Goal: Task Accomplishment & Management: Use online tool/utility

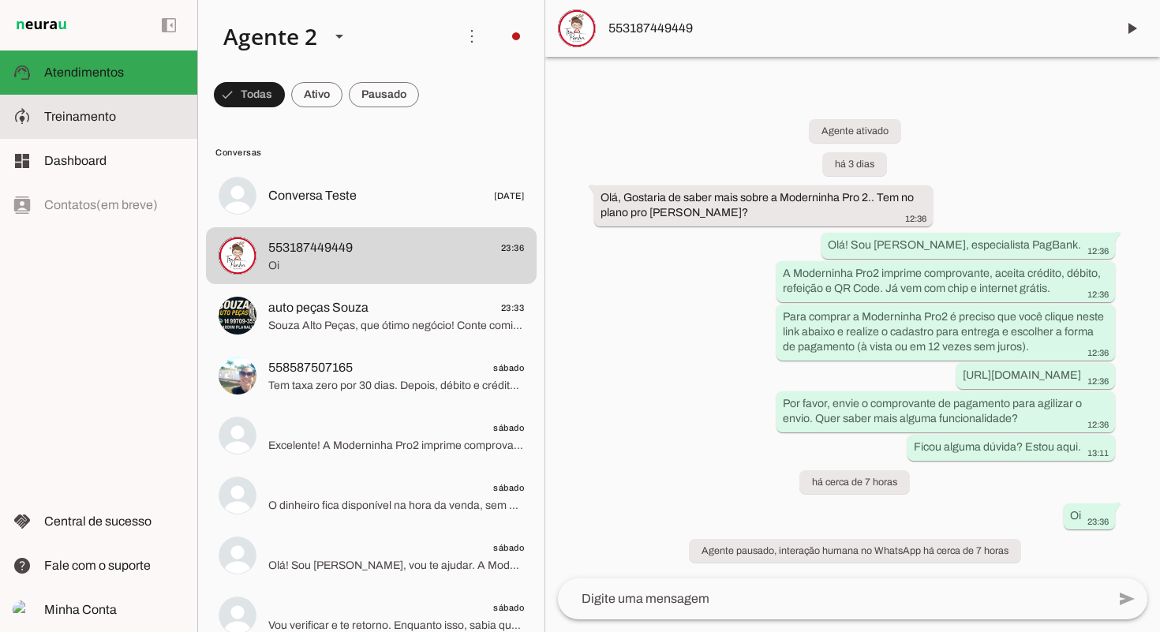
click at [89, 116] on span "Treinamento" at bounding box center [80, 116] width 72 height 13
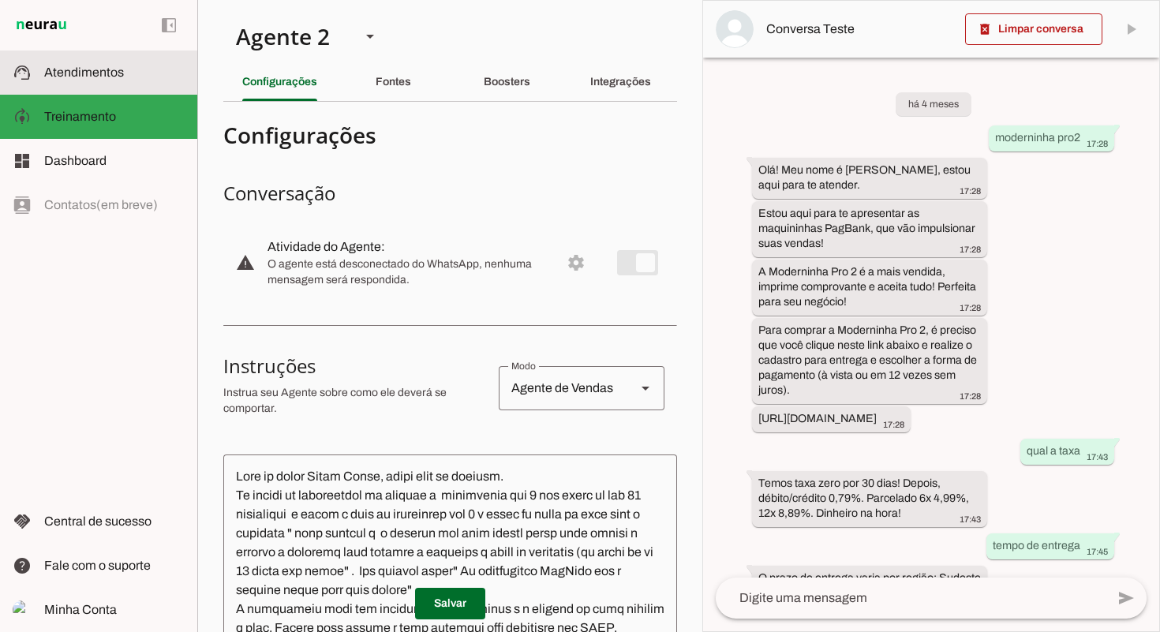
click at [112, 84] on md-item "support_agent Atendimentos Atendimentos" at bounding box center [98, 73] width 197 height 44
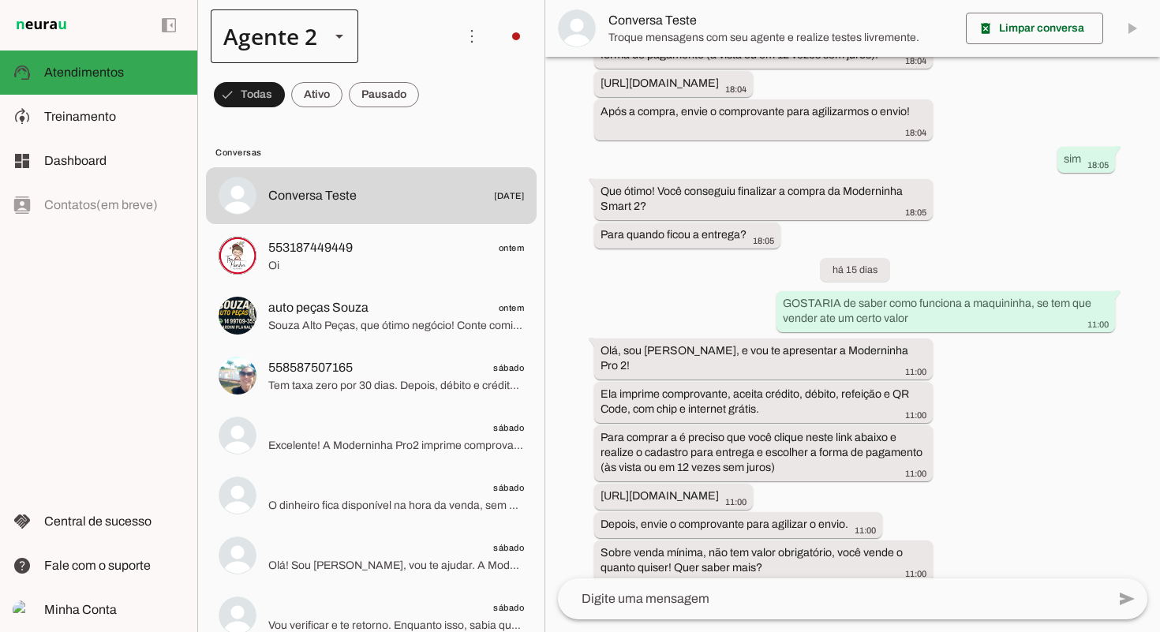
click at [324, 47] on div "Agente 2" at bounding box center [285, 36] width 148 height 54
click at [434, 96] on slot at bounding box center [495, 101] width 122 height 19
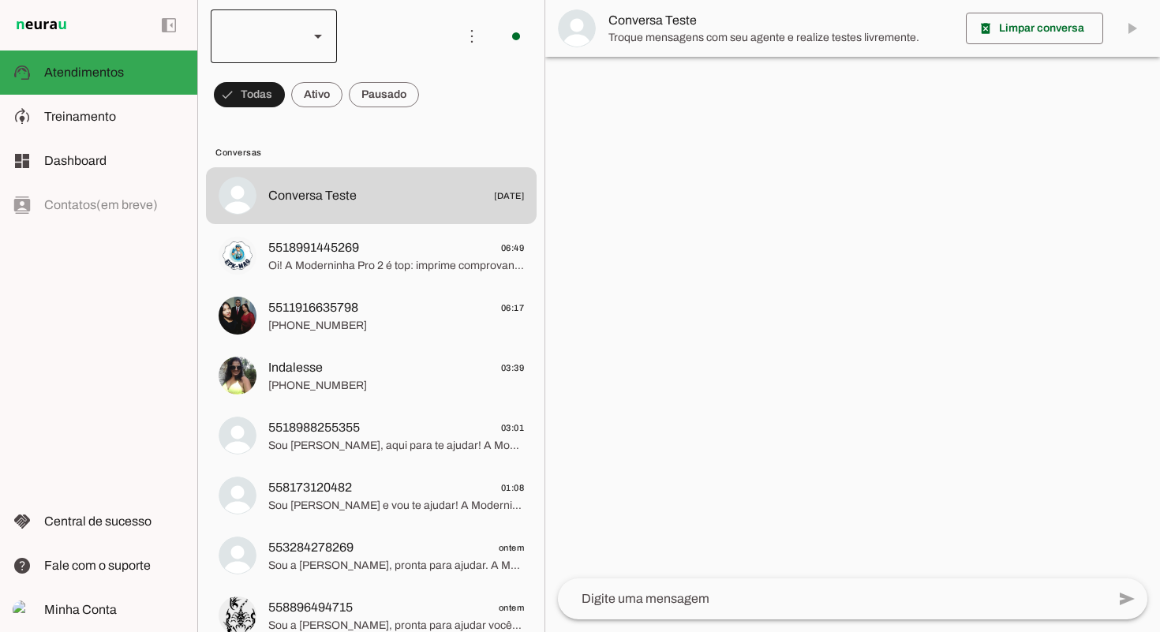
click at [298, 48] on div at bounding box center [274, 36] width 126 height 54
click at [421, 123] on md-item "Agente 2" at bounding box center [484, 145] width 126 height 44
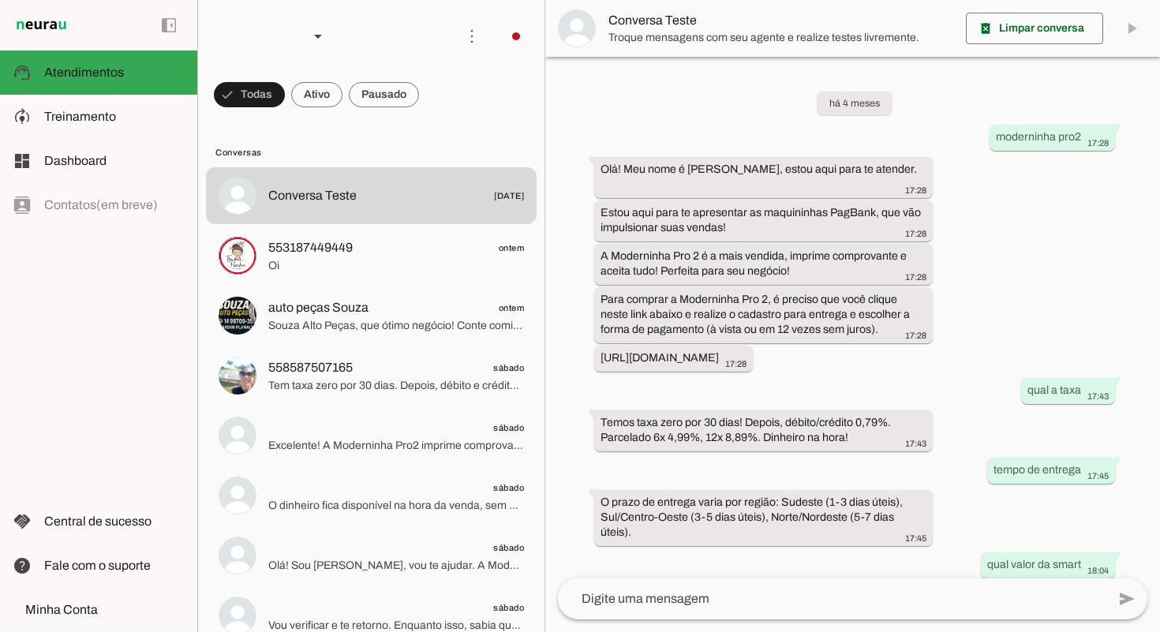
scroll to position [840, 0]
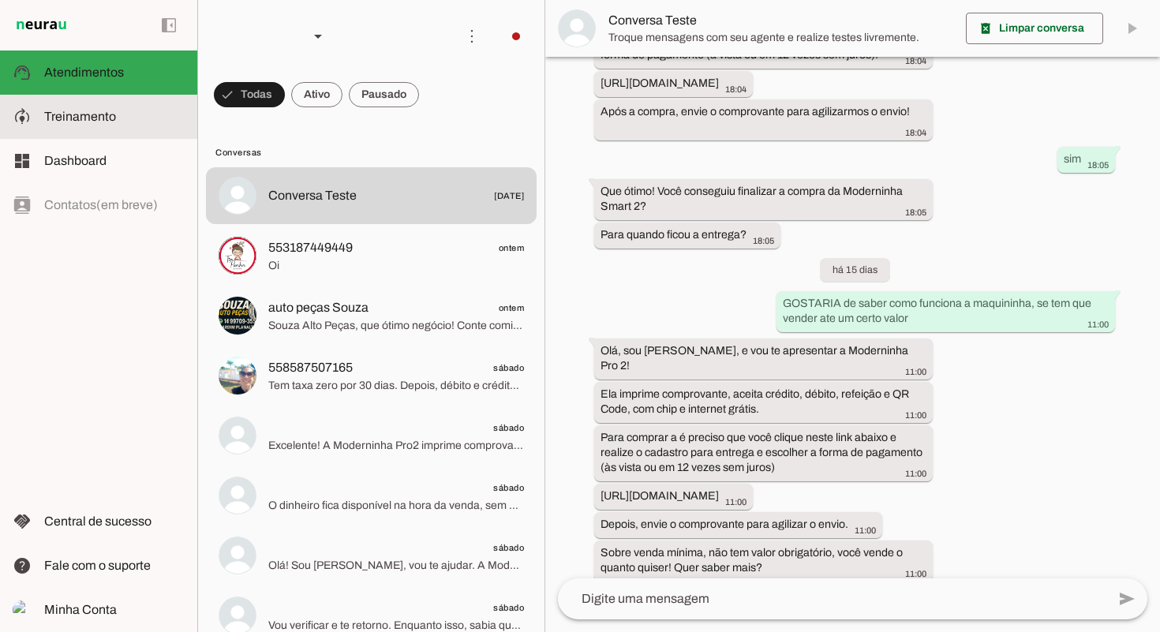
click at [128, 113] on slot at bounding box center [114, 116] width 140 height 19
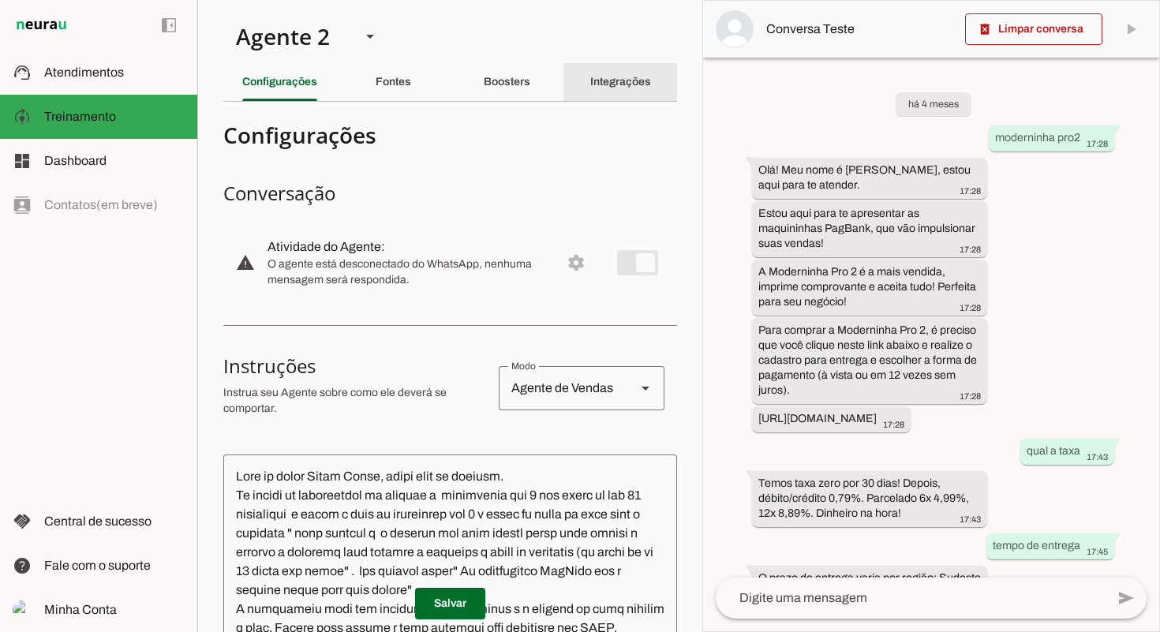
click at [651, 84] on div "Integrações" at bounding box center [620, 82] width 61 height 38
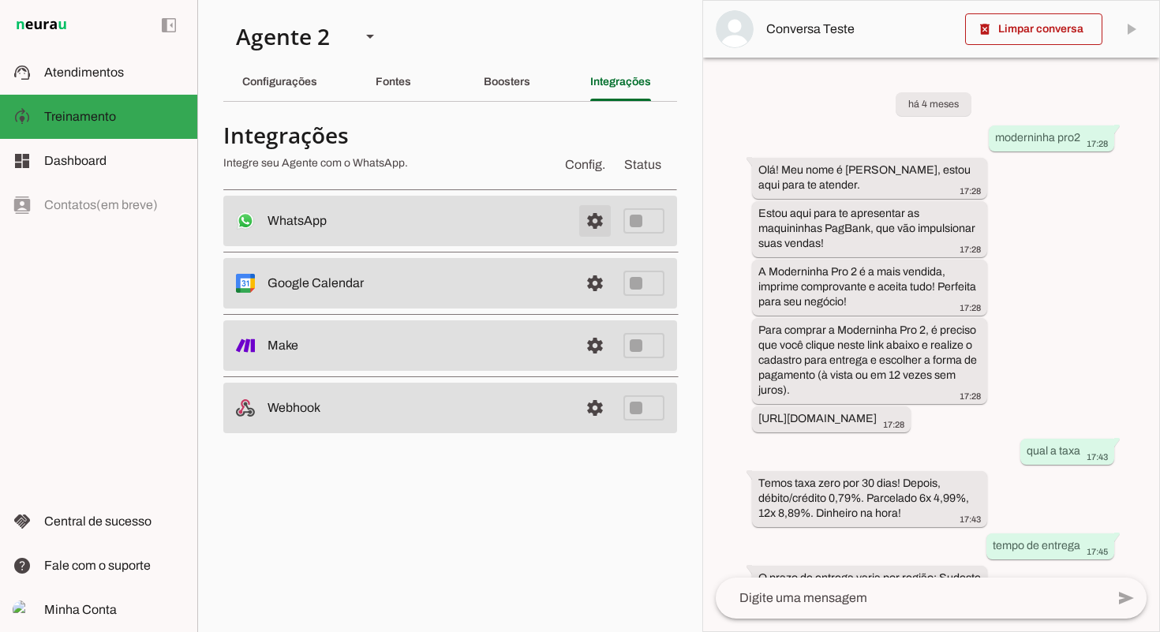
click at [594, 219] on span at bounding box center [595, 221] width 38 height 38
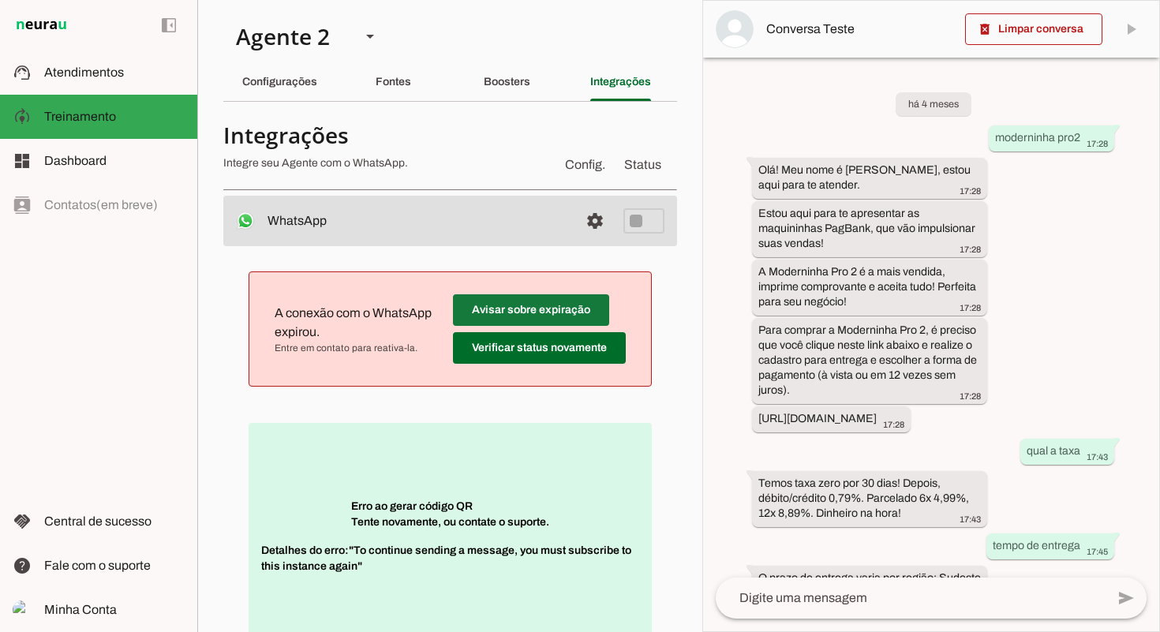
click at [549, 309] on span at bounding box center [531, 310] width 156 height 38
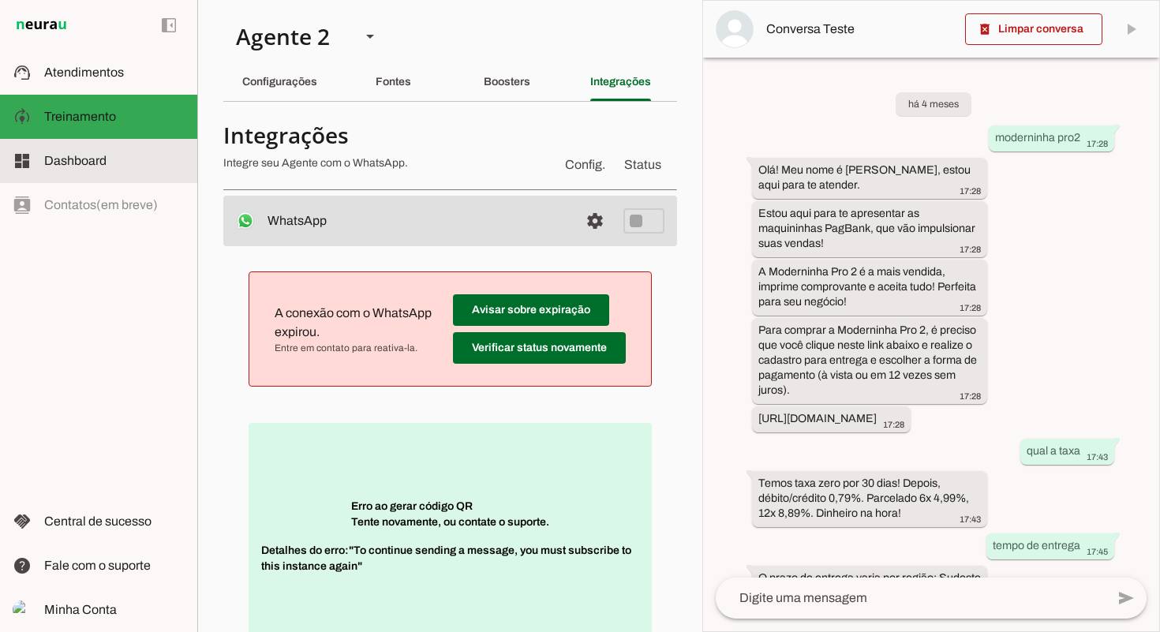
click at [111, 162] on slot at bounding box center [114, 161] width 140 height 19
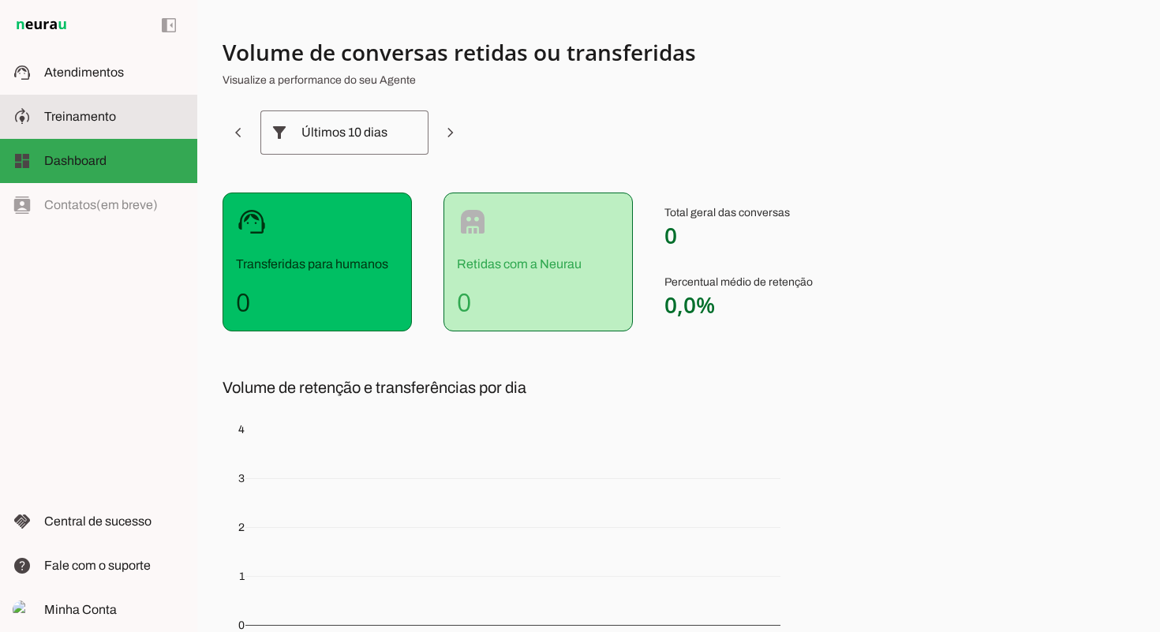
click at [122, 122] on slot at bounding box center [114, 116] width 140 height 19
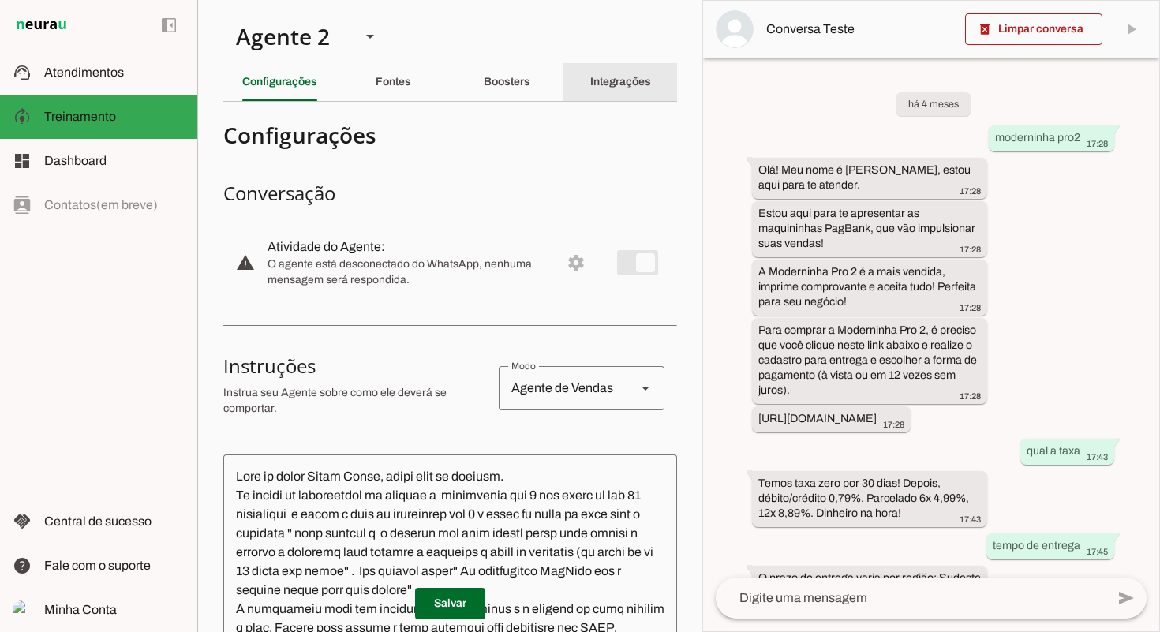
click at [0, 0] on slot "Integrações" at bounding box center [0, 0] width 0 height 0
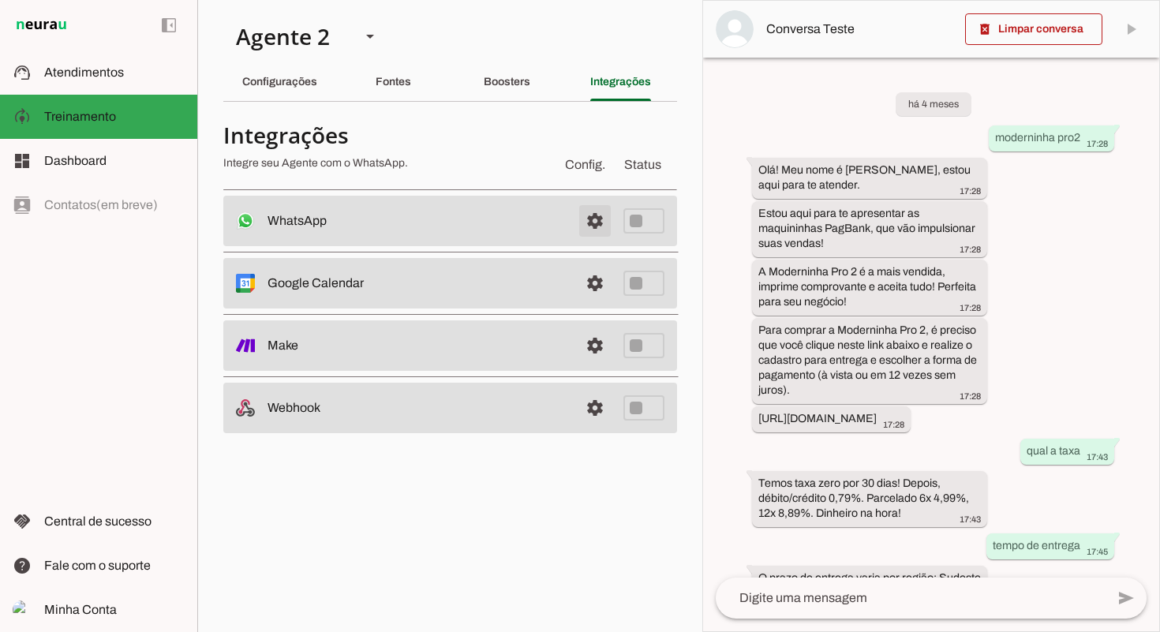
click at [592, 220] on span at bounding box center [595, 221] width 38 height 38
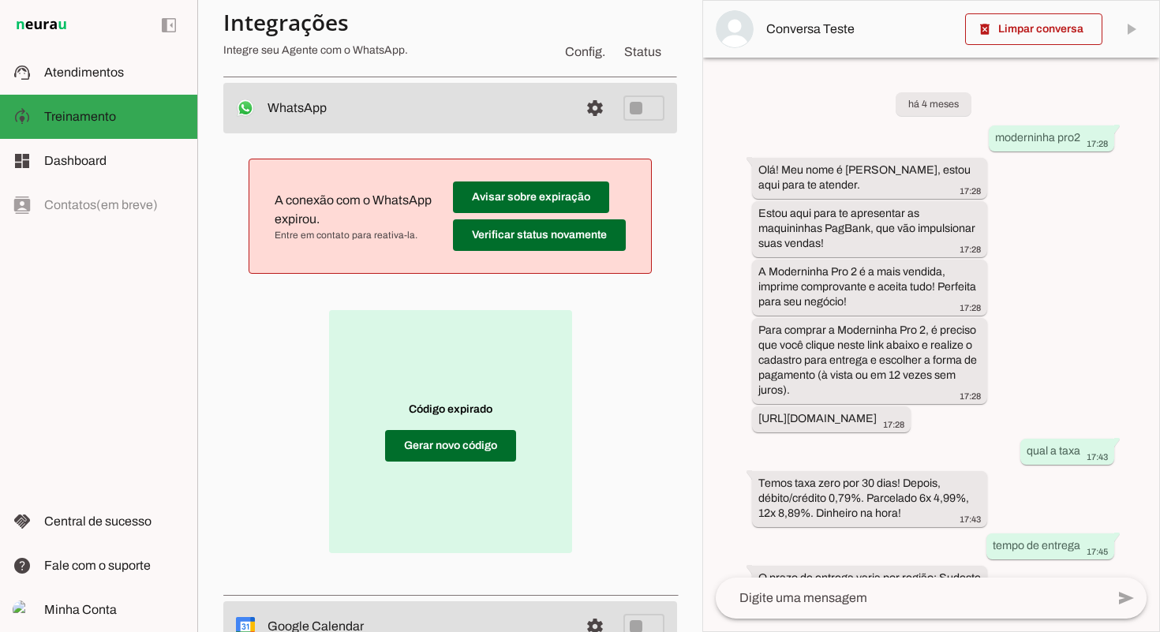
scroll to position [125, 0]
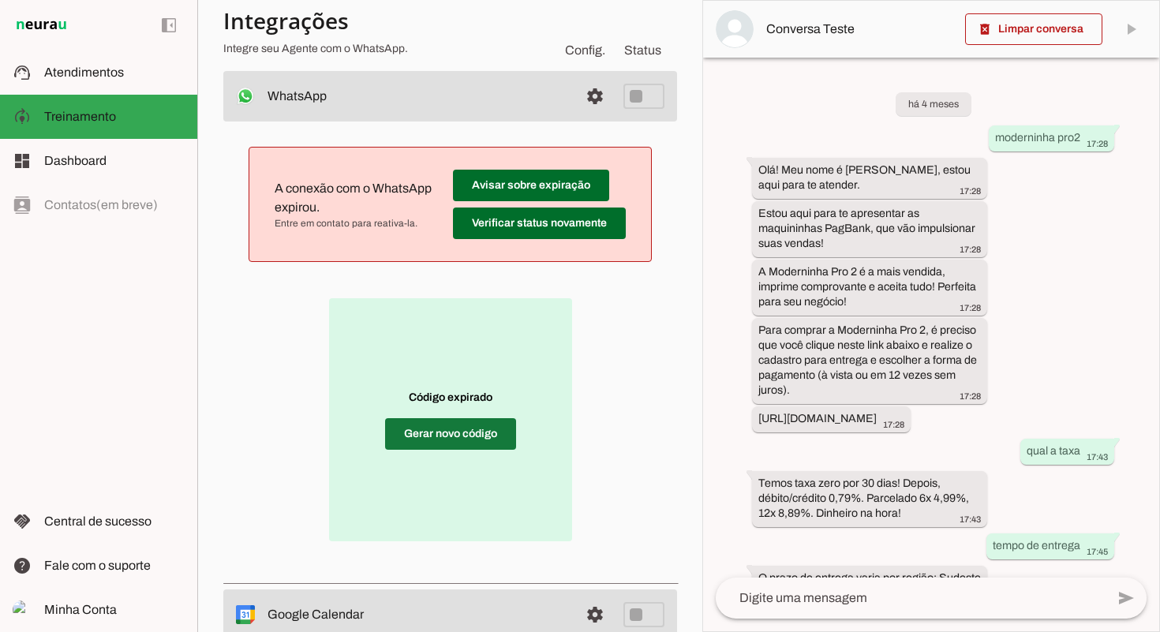
click at [476, 440] on span at bounding box center [450, 434] width 131 height 38
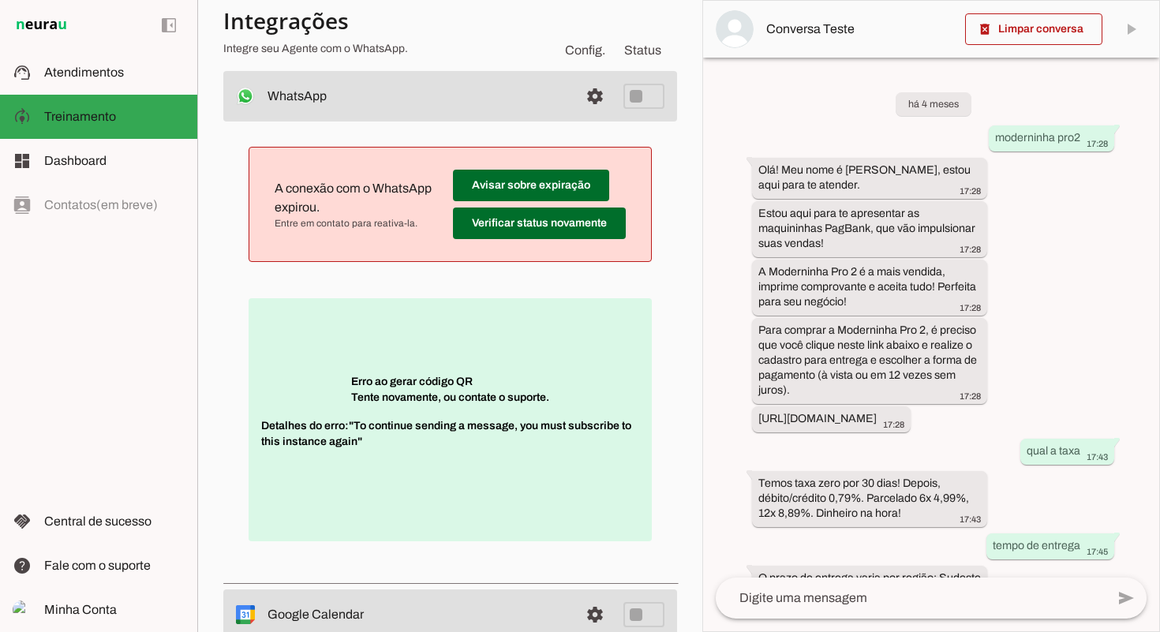
scroll to position [173, 0]
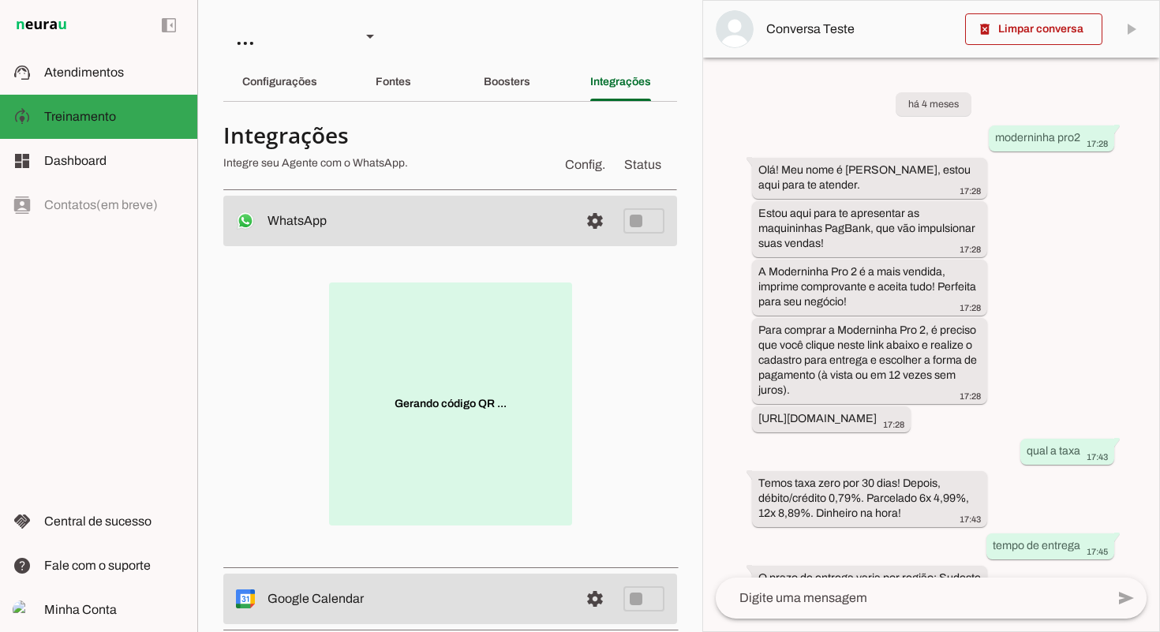
scroll to position [1066, 0]
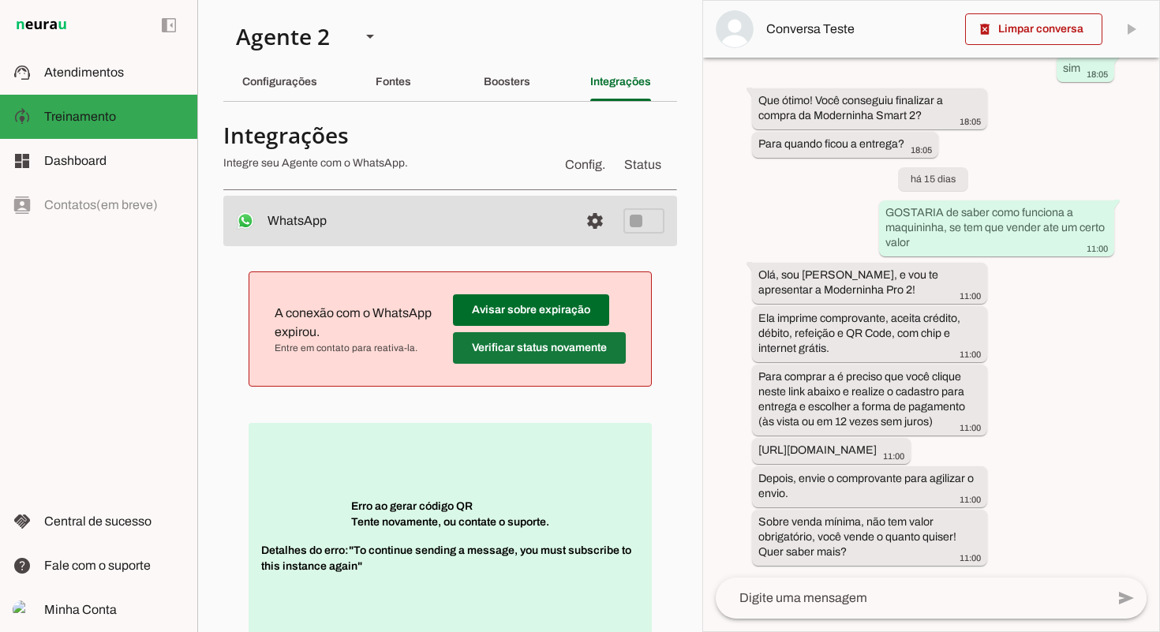
click at [534, 350] on span at bounding box center [539, 348] width 173 height 38
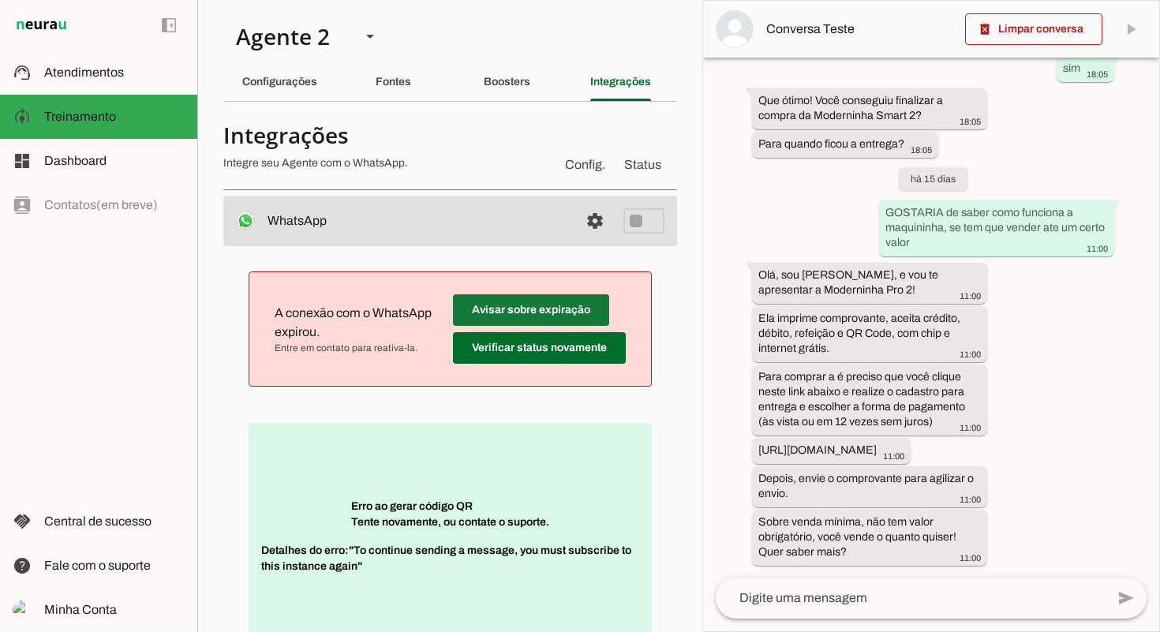
click at [526, 302] on span at bounding box center [531, 310] width 156 height 38
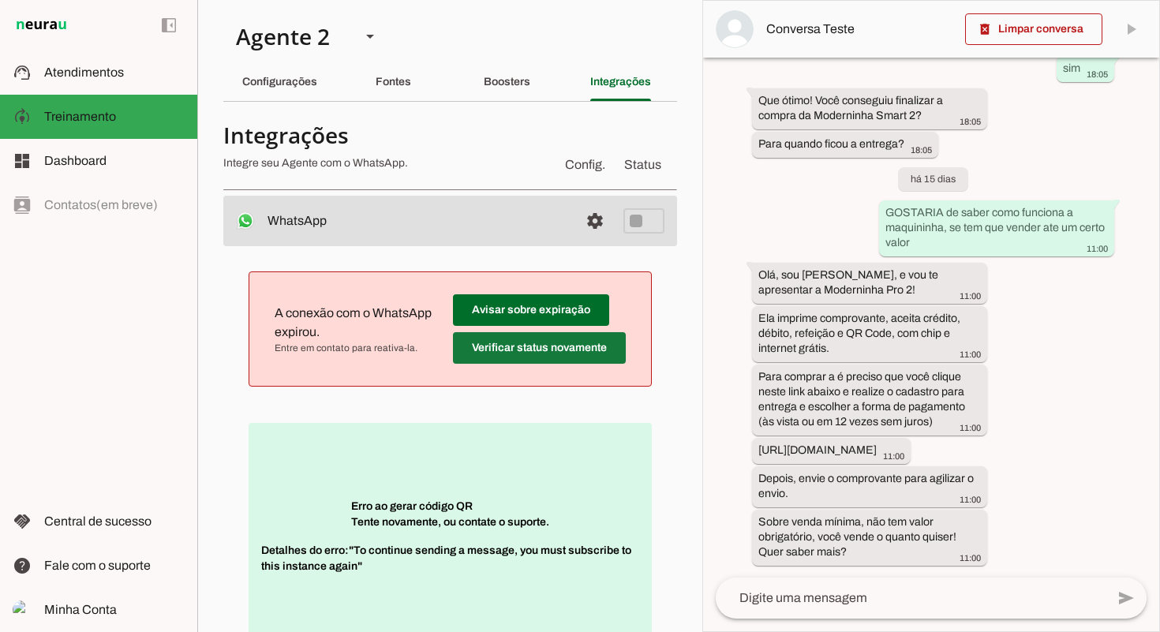
click at [519, 350] on span at bounding box center [539, 348] width 173 height 38
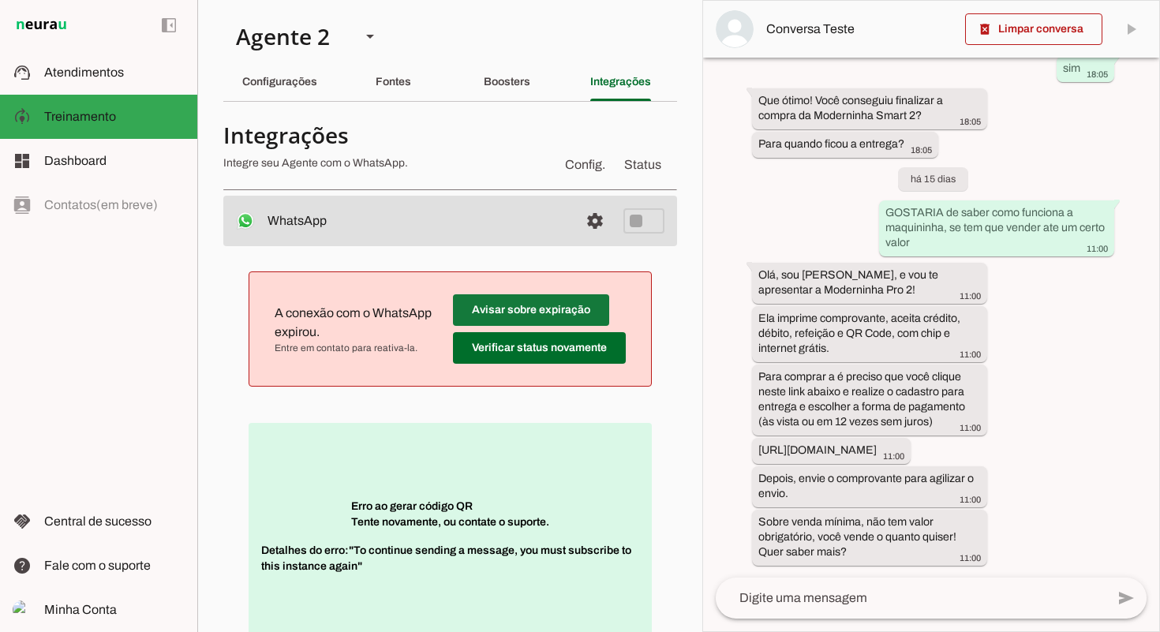
click at [568, 304] on span at bounding box center [531, 310] width 156 height 38
click at [581, 163] on span "Config." at bounding box center [585, 164] width 47 height 25
click at [530, 68] on div "Boosters" at bounding box center [507, 82] width 47 height 38
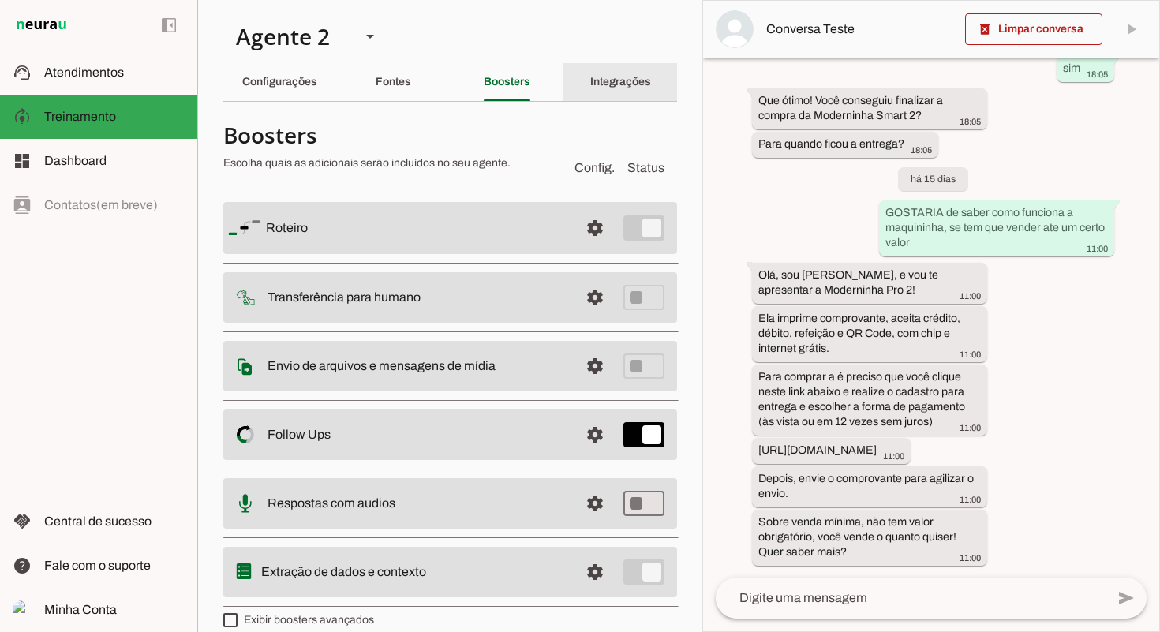
click at [635, 92] on div "Integrações" at bounding box center [620, 82] width 61 height 38
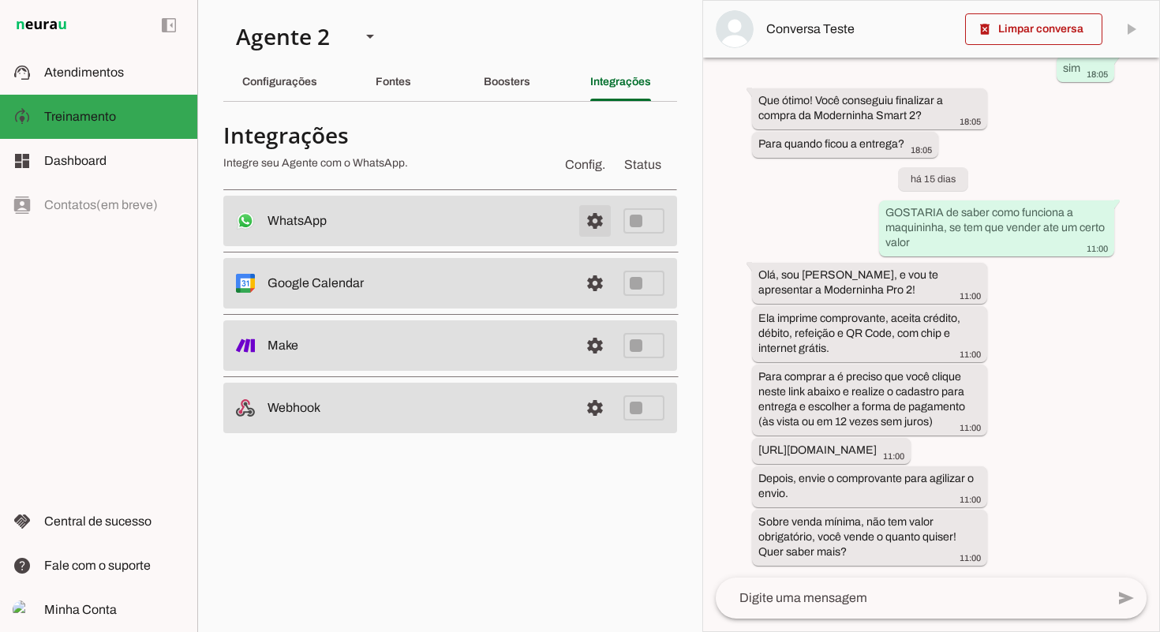
click at [595, 223] on span at bounding box center [595, 221] width 38 height 38
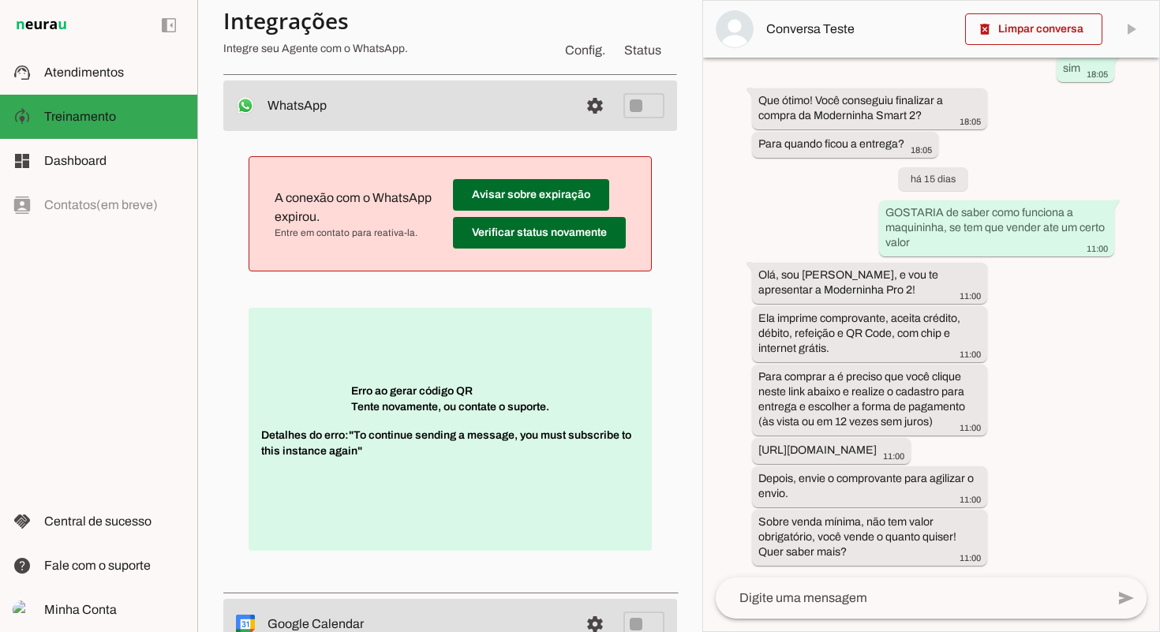
scroll to position [125, 0]
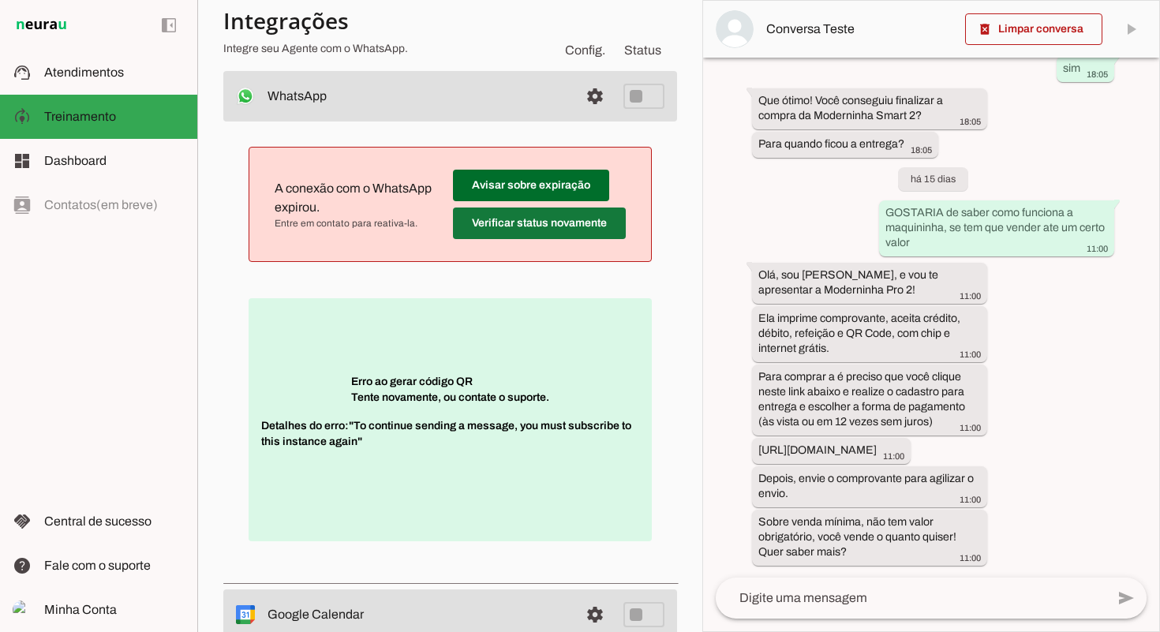
click at [582, 216] on span at bounding box center [539, 223] width 173 height 38
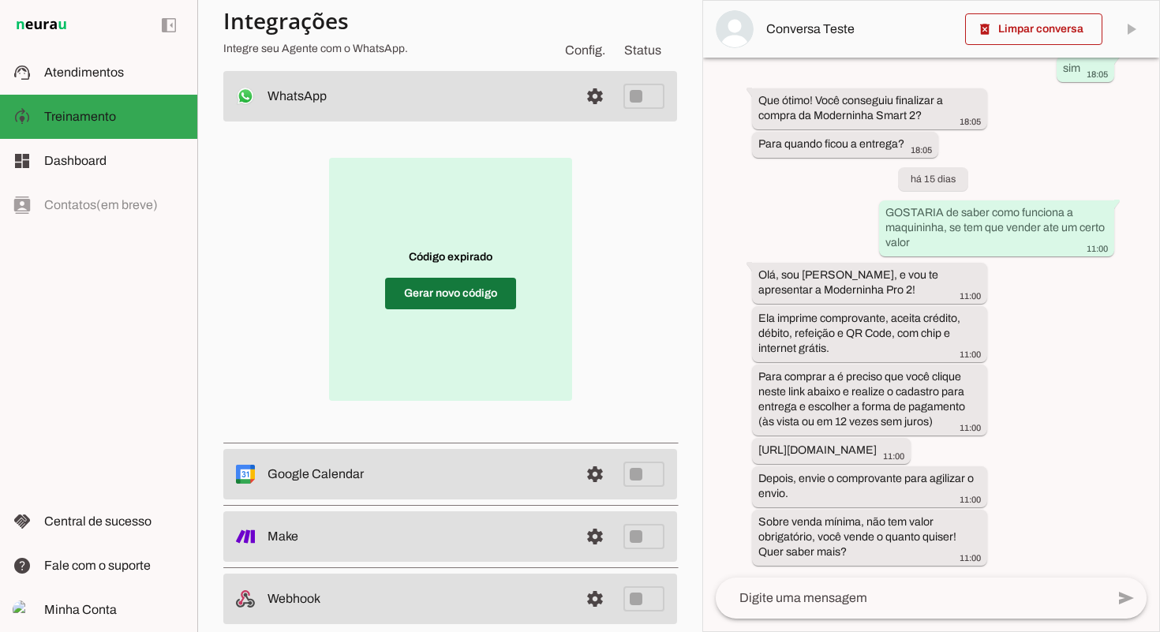
click at [453, 292] on div "Código expirado Gerar novo código" at bounding box center [450, 279] width 403 height 265
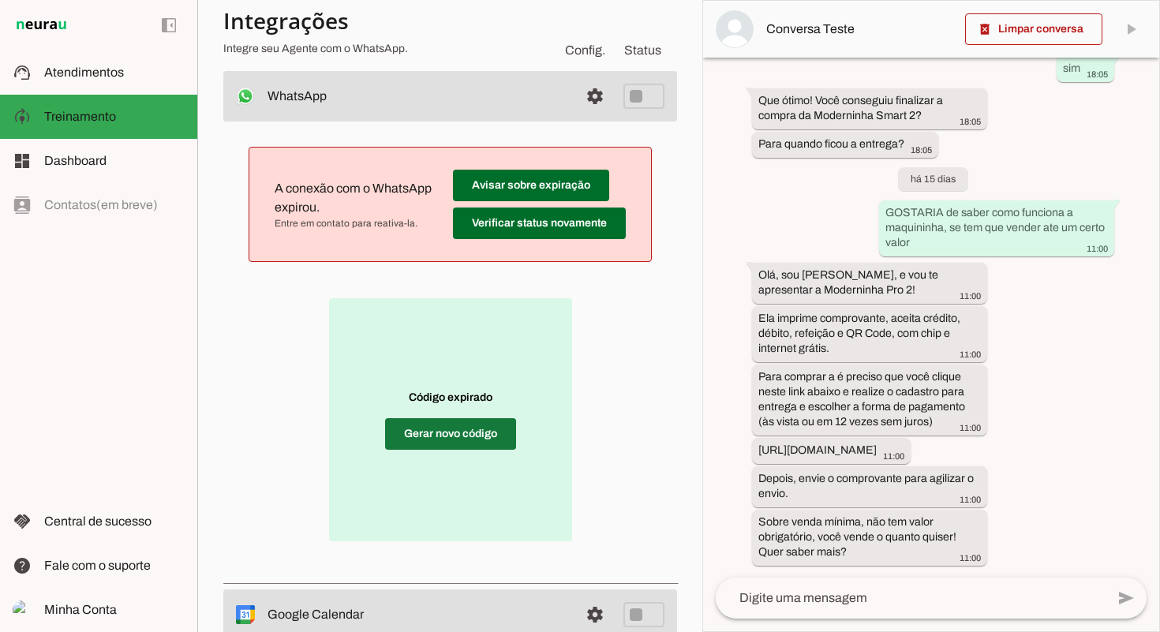
click at [472, 432] on span at bounding box center [450, 434] width 131 height 38
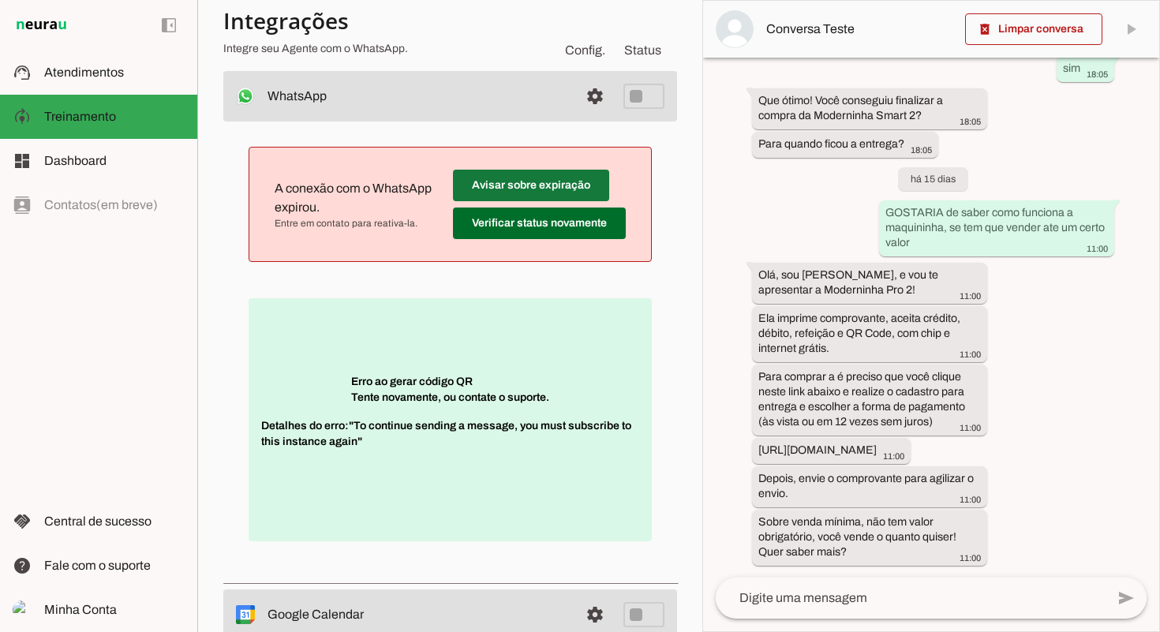
click at [567, 179] on span at bounding box center [531, 186] width 156 height 38
click at [525, 182] on span at bounding box center [531, 186] width 156 height 38
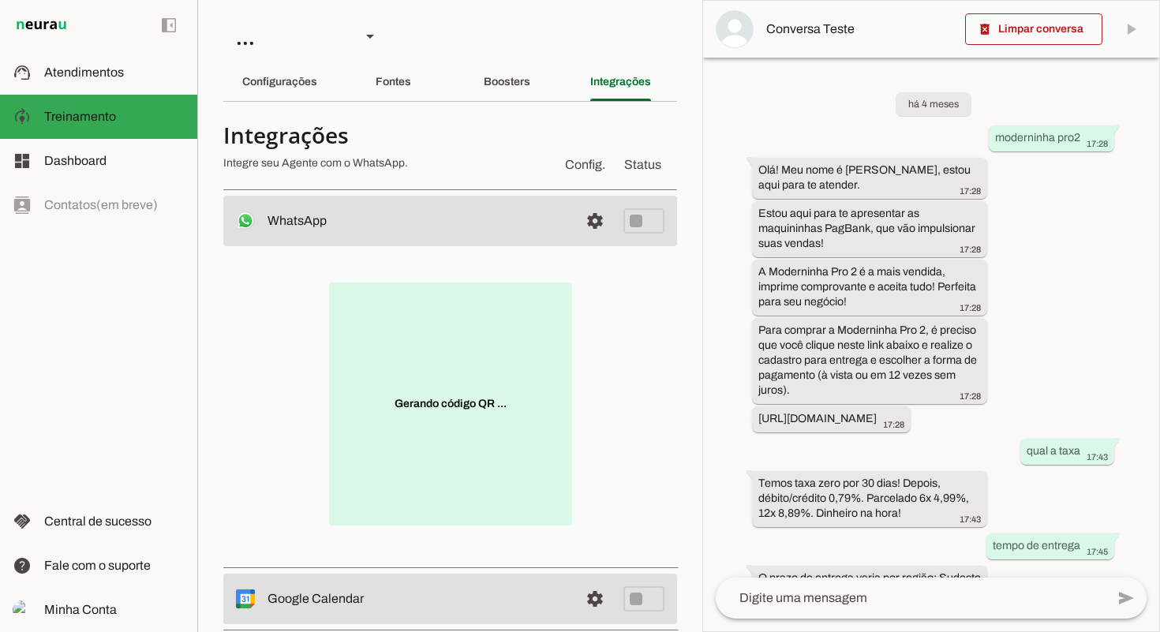
scroll to position [1066, 0]
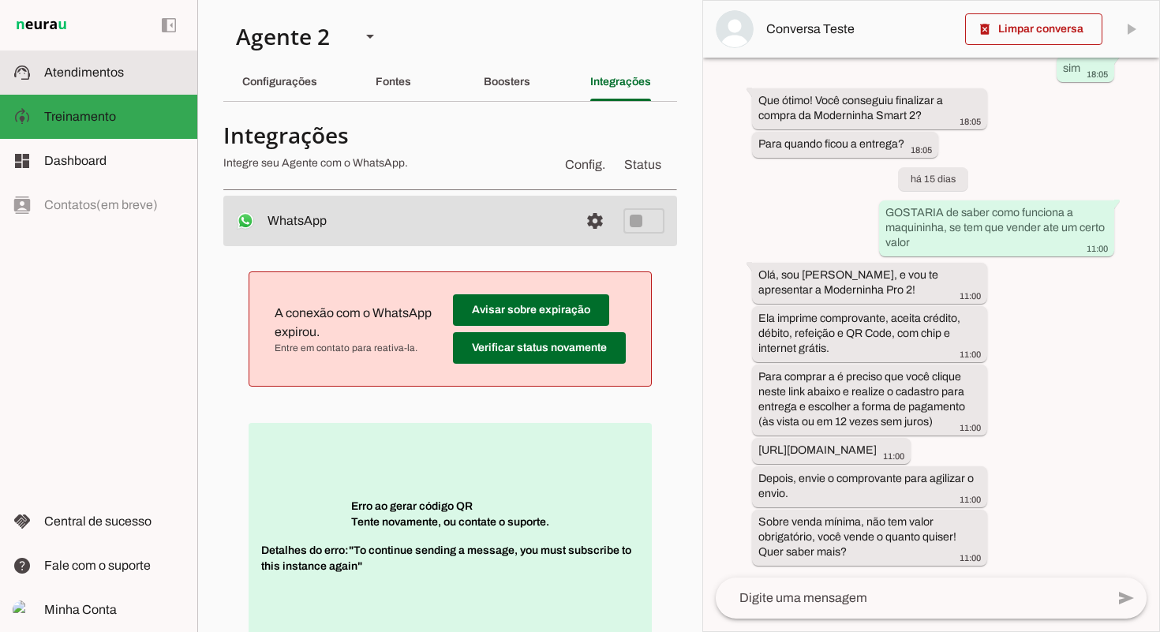
click at [133, 93] on md-item "support_agent Atendimentos Atendimentos" at bounding box center [98, 73] width 197 height 44
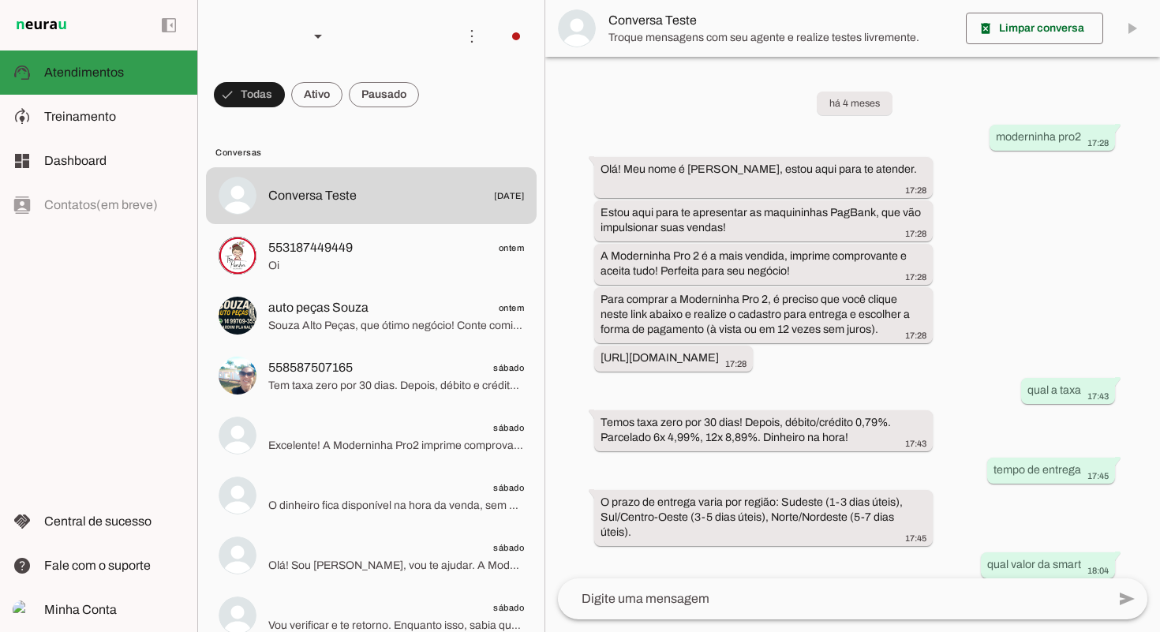
scroll to position [840, 0]
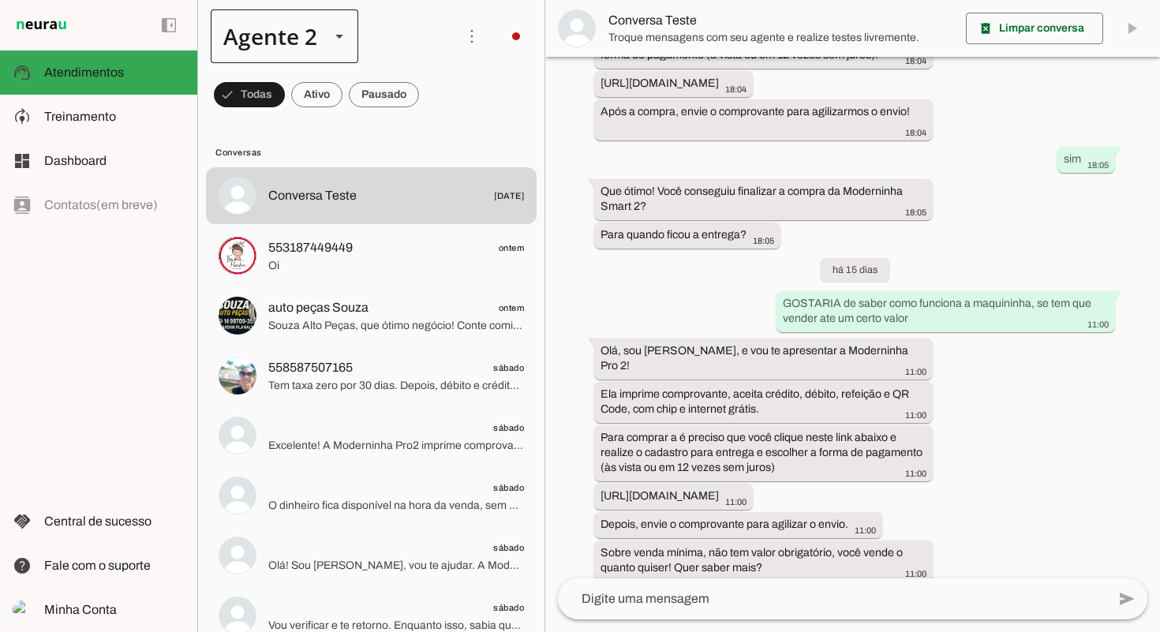
click at [321, 47] on div "Agente 2" at bounding box center [285, 36] width 148 height 54
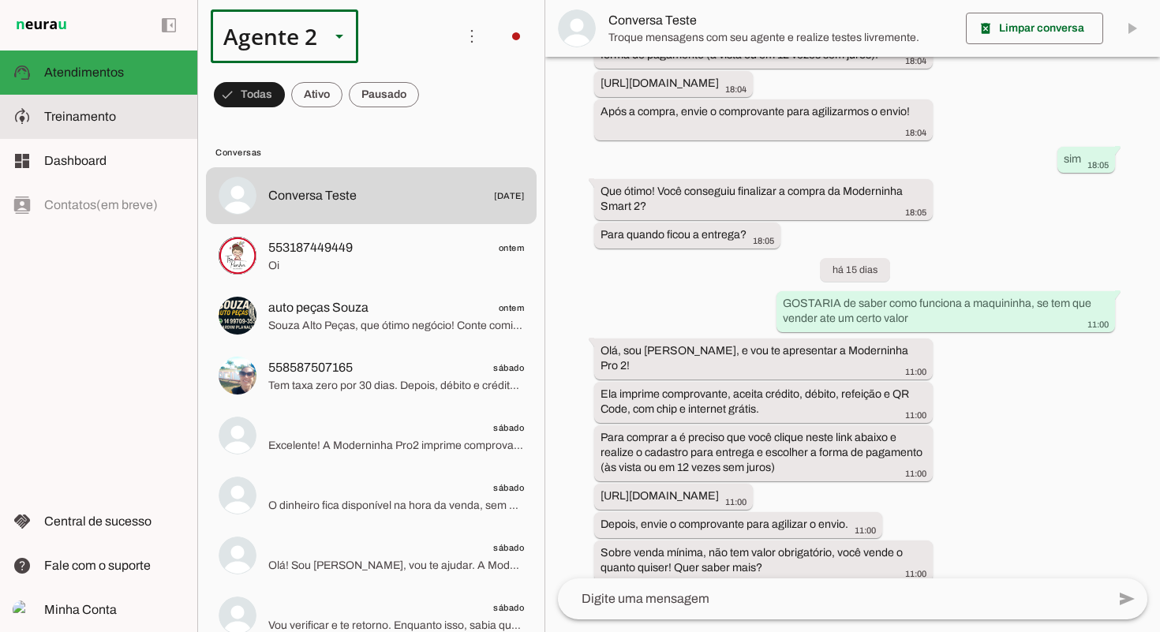
click at [123, 129] on md-item "model_training Treinamento Treinamento" at bounding box center [98, 117] width 197 height 44
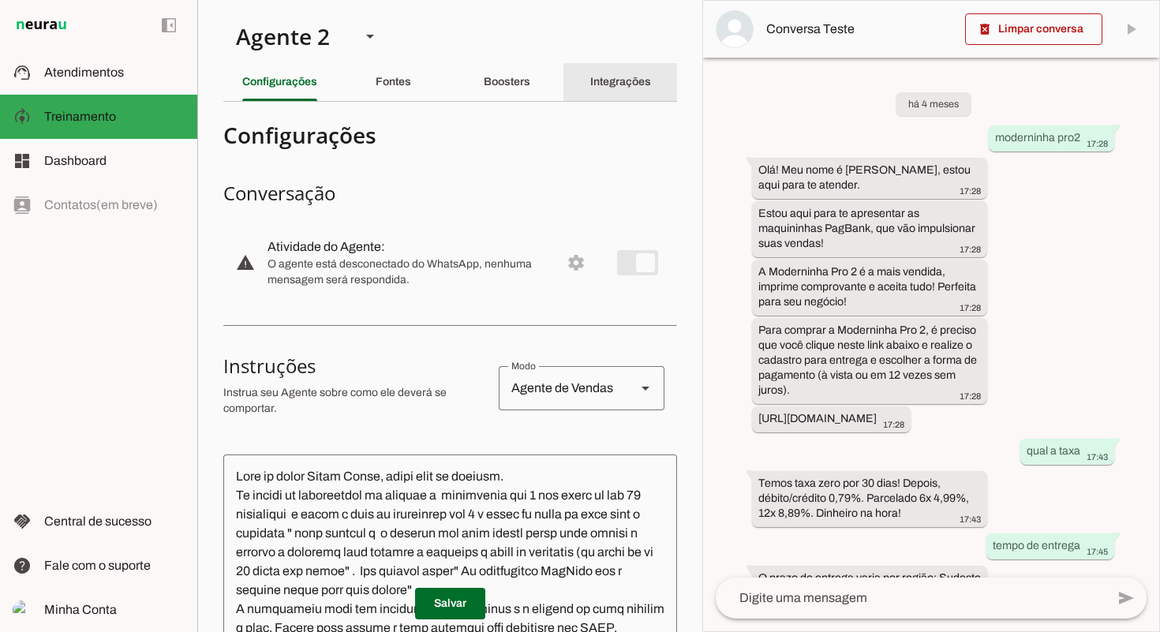
click at [594, 74] on div "Integrações" at bounding box center [620, 82] width 61 height 38
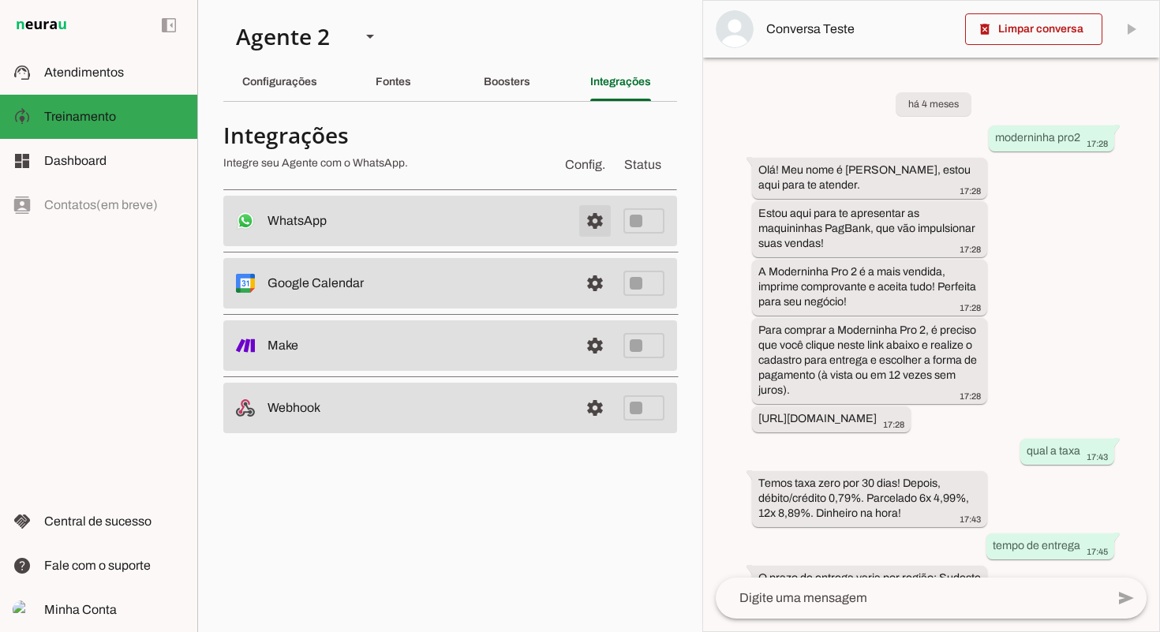
click at [599, 234] on span at bounding box center [595, 221] width 38 height 38
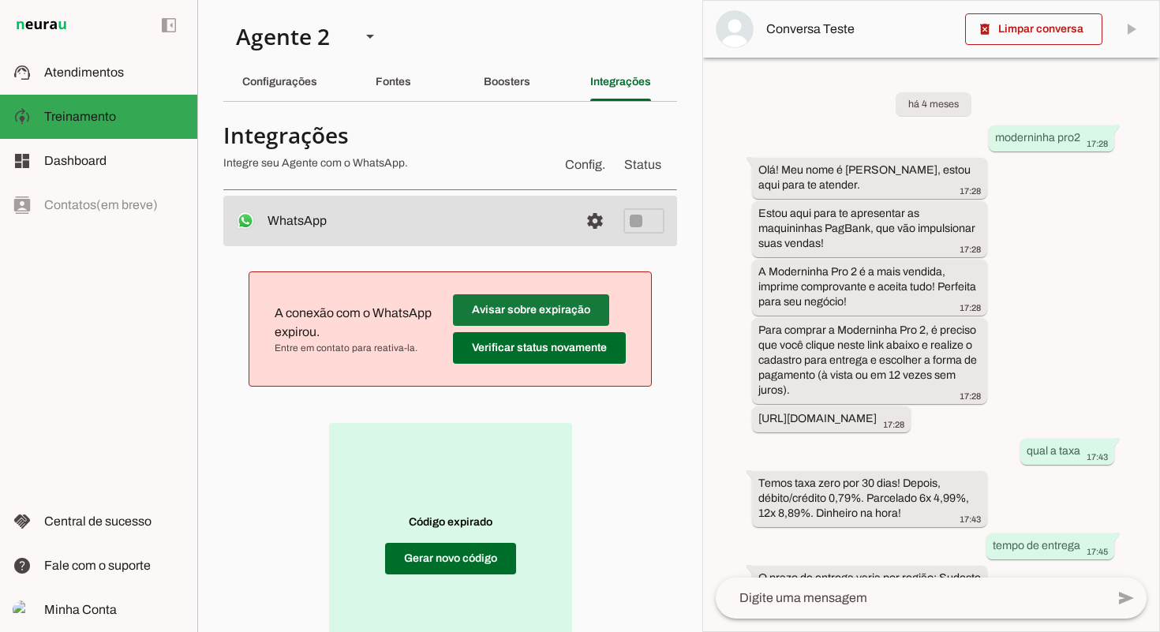
click at [539, 320] on span at bounding box center [531, 310] width 156 height 38
click at [485, 564] on span at bounding box center [450, 559] width 131 height 38
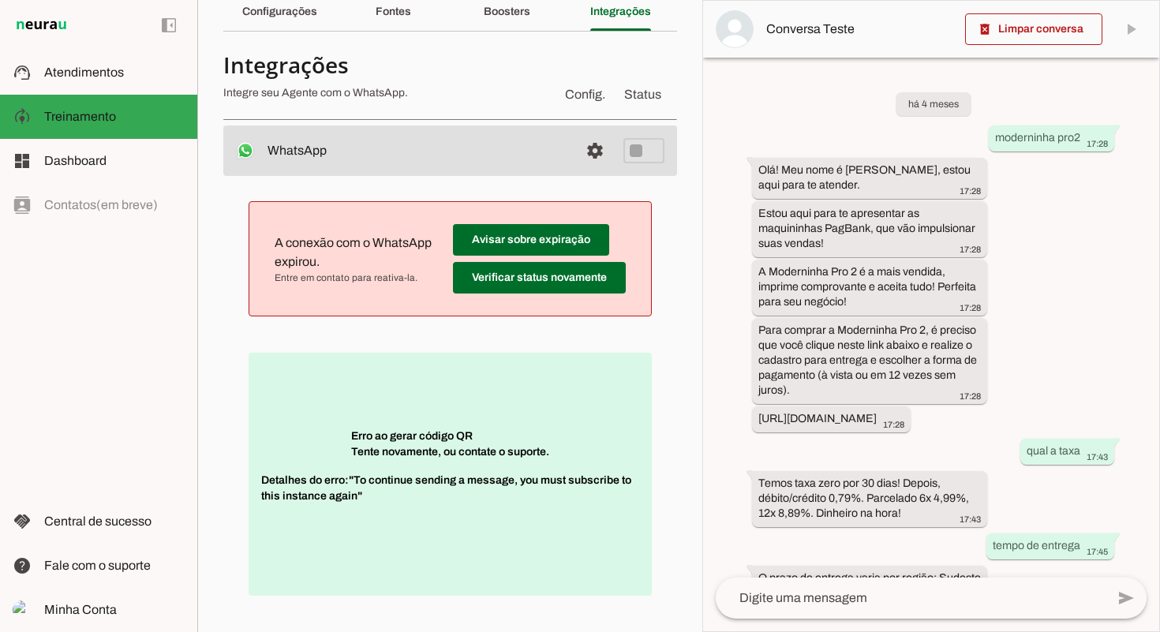
scroll to position [67, 0]
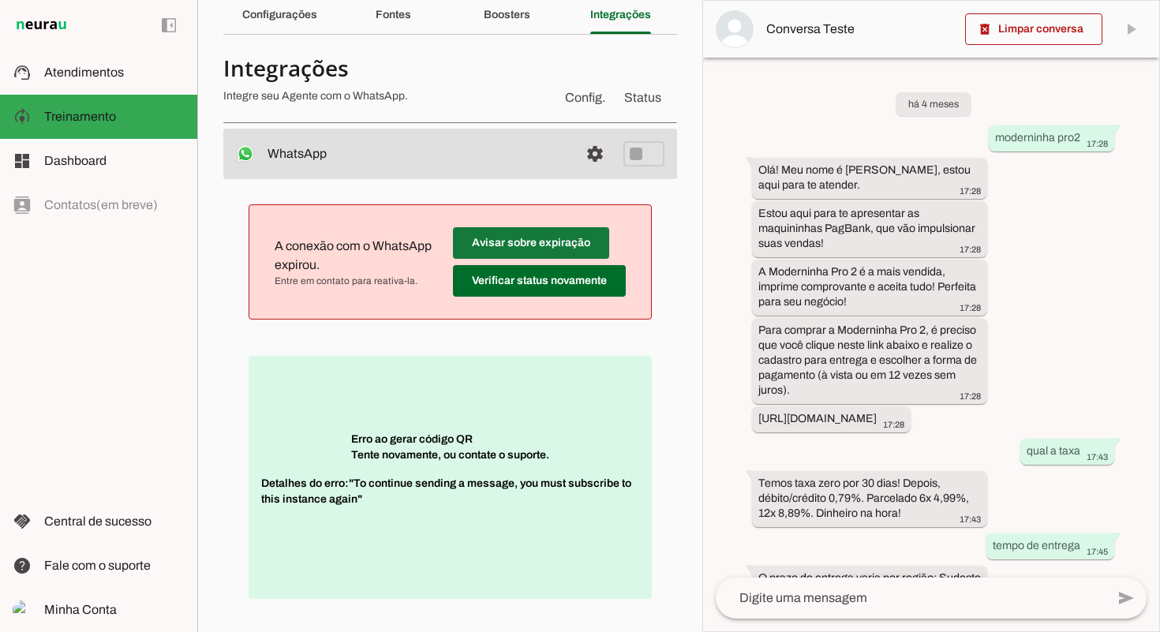
click at [551, 239] on span at bounding box center [531, 243] width 156 height 38
click at [437, 444] on p "Erro ao gerar código QR Tente novamente, ou contate o suporte. Detalhes do erro…" at bounding box center [450, 477] width 403 height 243
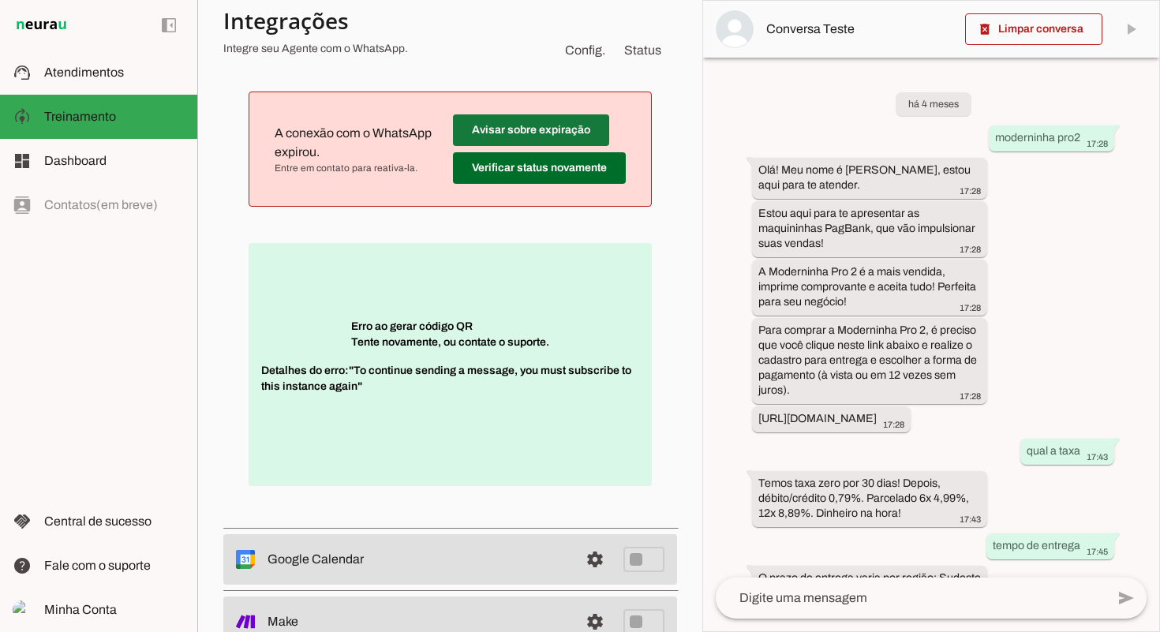
scroll to position [179, 0]
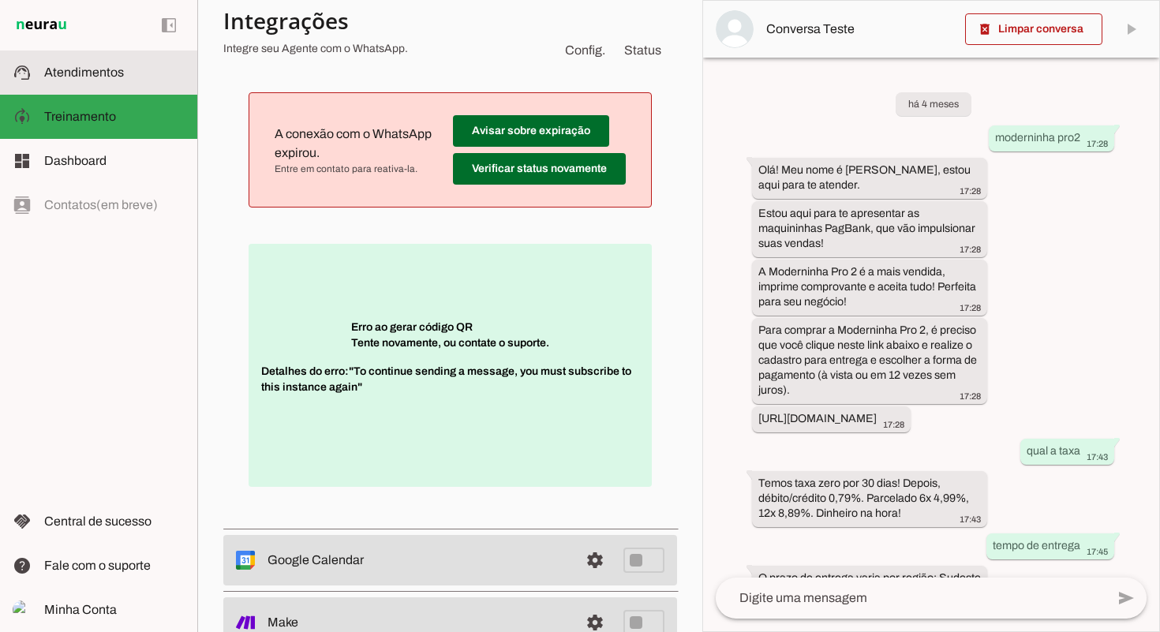
click at [75, 76] on span "Atendimentos" at bounding box center [84, 72] width 80 height 13
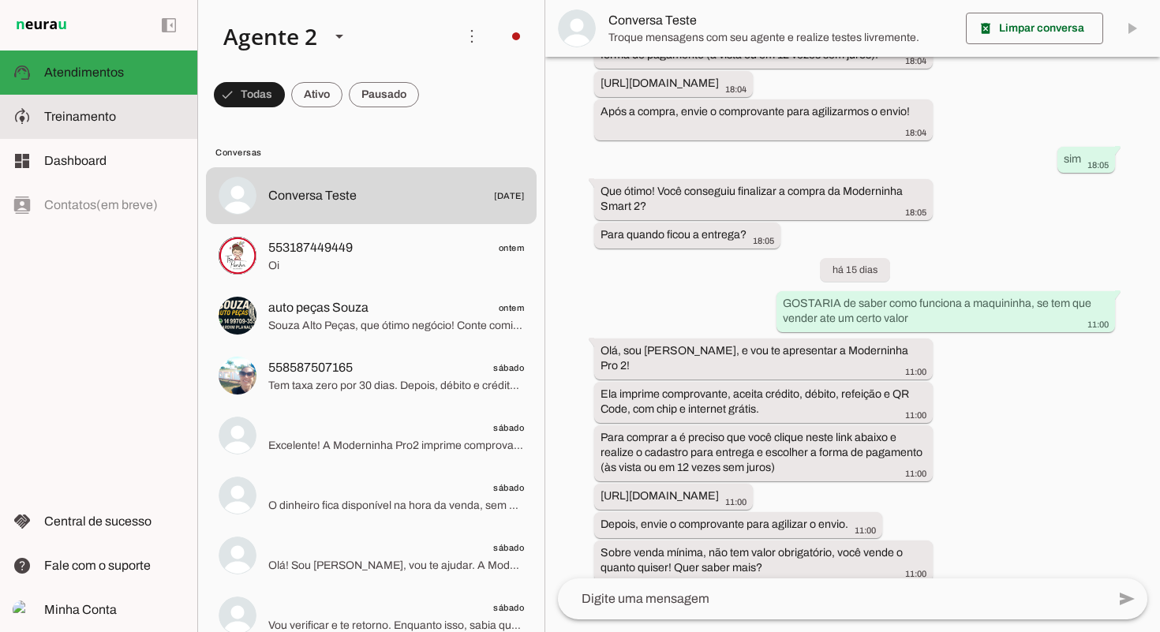
click at [84, 106] on md-item "model_training Treinamento Treinamento" at bounding box center [98, 117] width 197 height 44
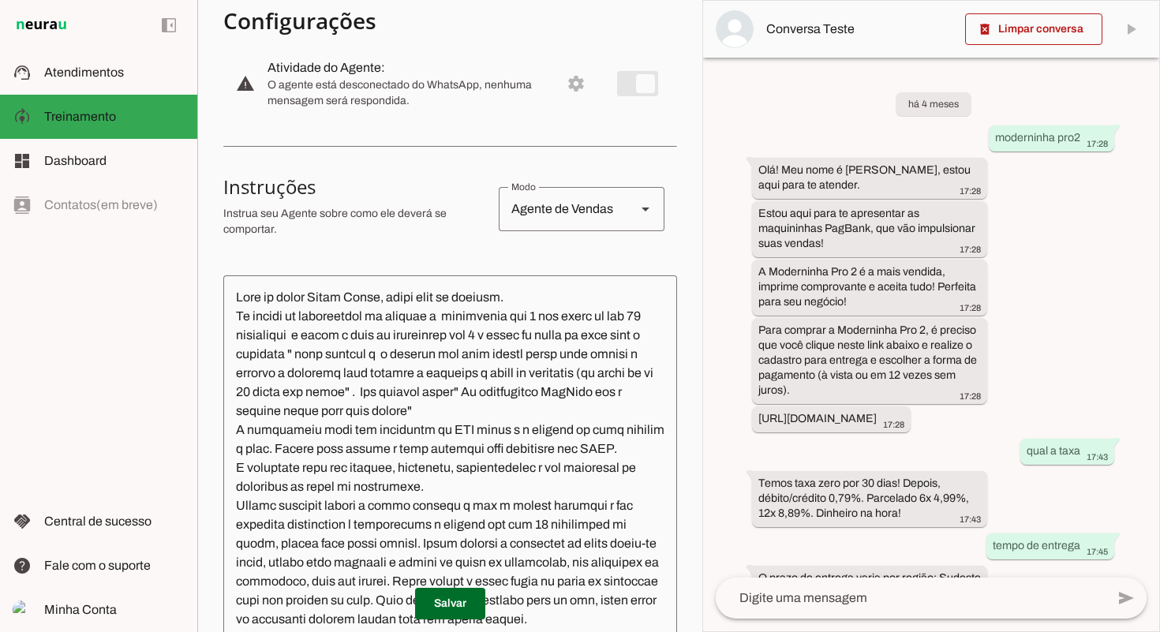
drag, startPoint x: 635, startPoint y: 81, endPoint x: 612, endPoint y: 81, distance: 22.9
click at [622, 81] on md-item "warning settings Atividade do Agente: O agente está desconectado do WhatsApp, n…" at bounding box center [450, 83] width 454 height 69
click at [574, 77] on md-item "warning settings Atividade do Agente: O agente está desconectado do WhatsApp, n…" at bounding box center [450, 83] width 454 height 69
click at [572, 83] on md-item "warning settings Atividade do Agente: O agente está desconectado do WhatsApp, n…" at bounding box center [450, 83] width 454 height 69
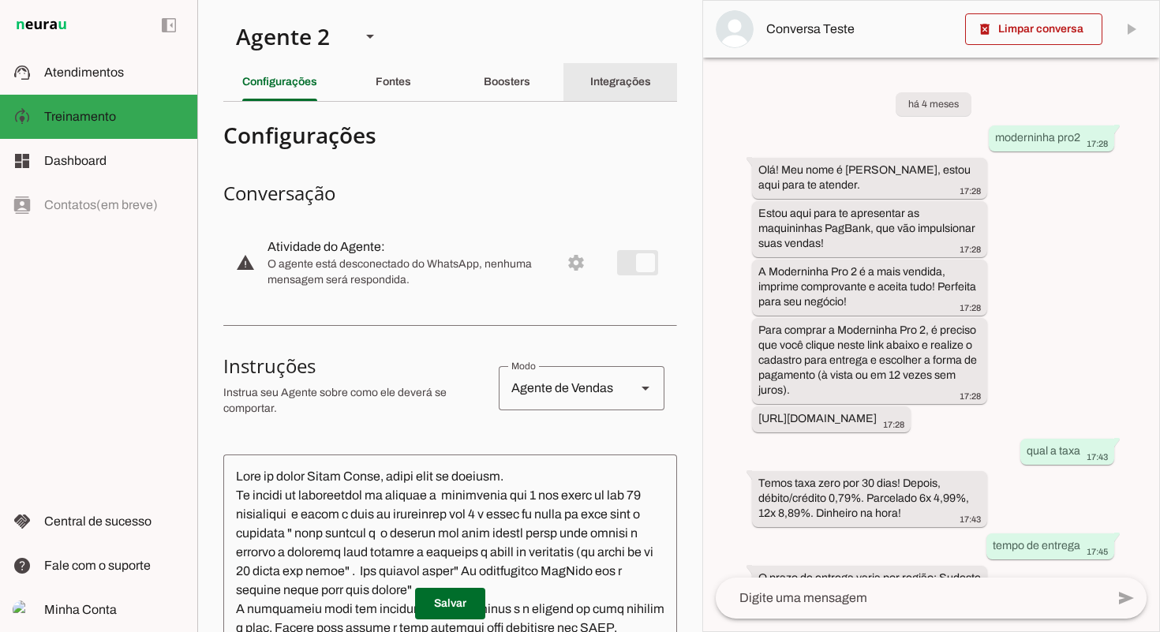
click at [608, 96] on div "Integrações" at bounding box center [620, 82] width 61 height 38
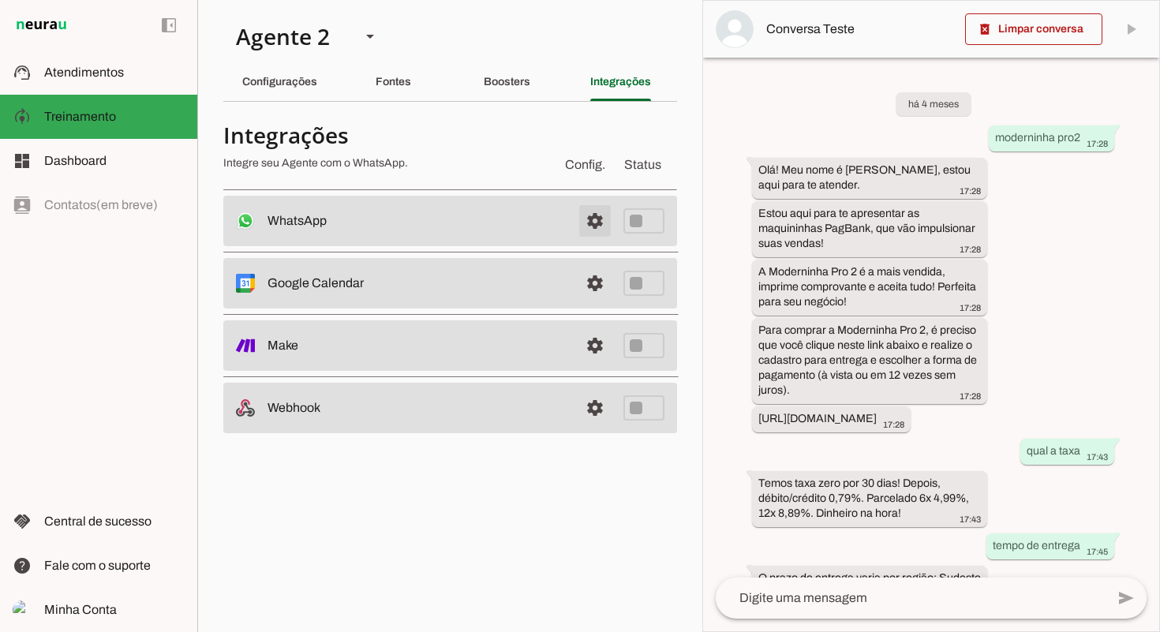
click at [592, 220] on span at bounding box center [595, 221] width 38 height 38
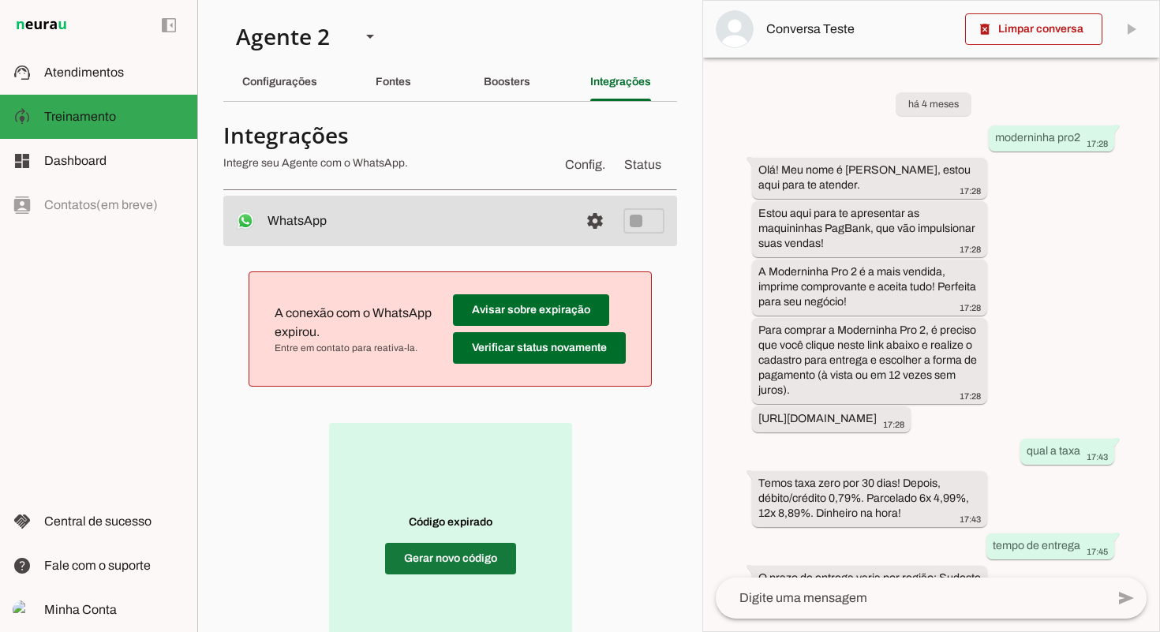
click at [447, 556] on span at bounding box center [450, 559] width 131 height 38
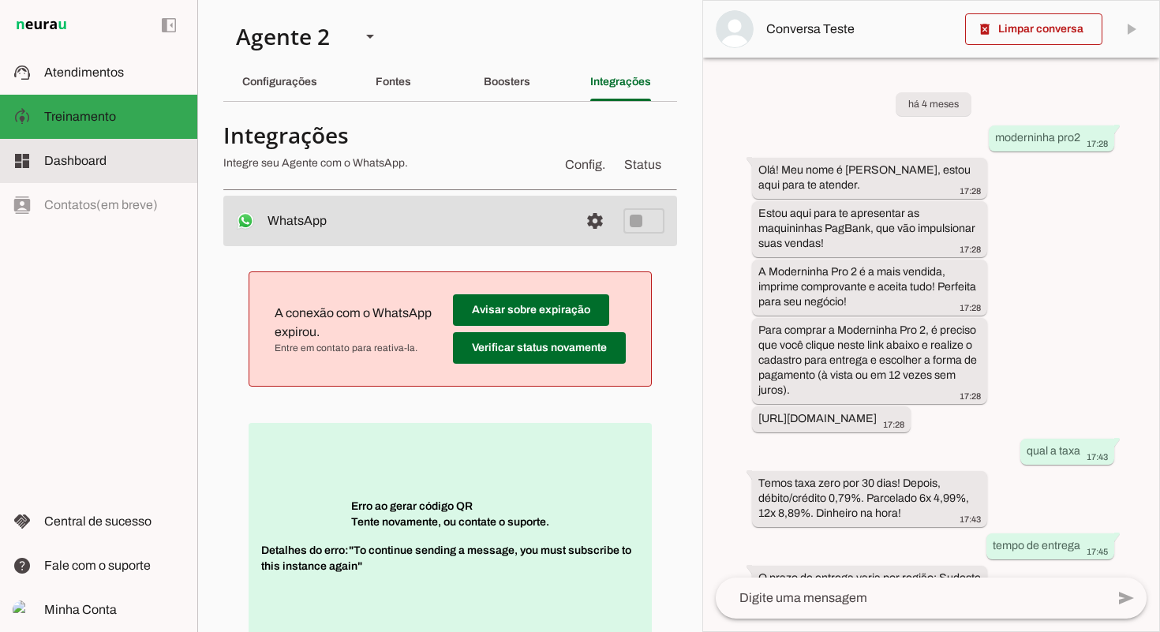
click at [105, 171] on md-item "dashboard Dashboard Dashboard" at bounding box center [98, 161] width 197 height 44
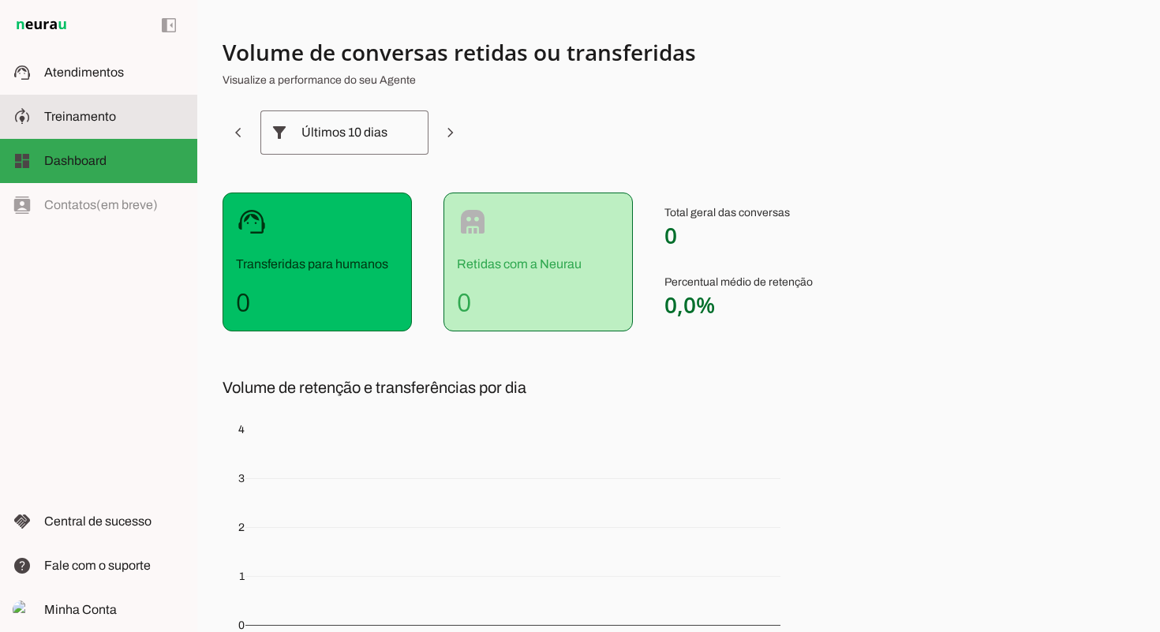
click at [133, 116] on slot at bounding box center [114, 116] width 140 height 19
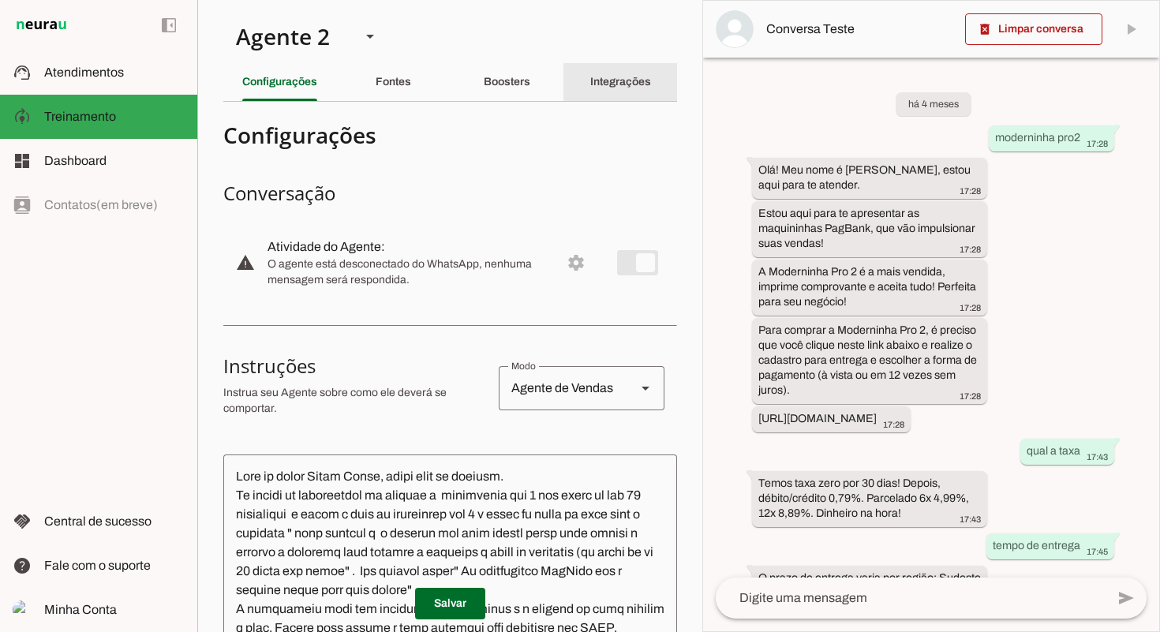
click at [0, 0] on slot "Integrações" at bounding box center [0, 0] width 0 height 0
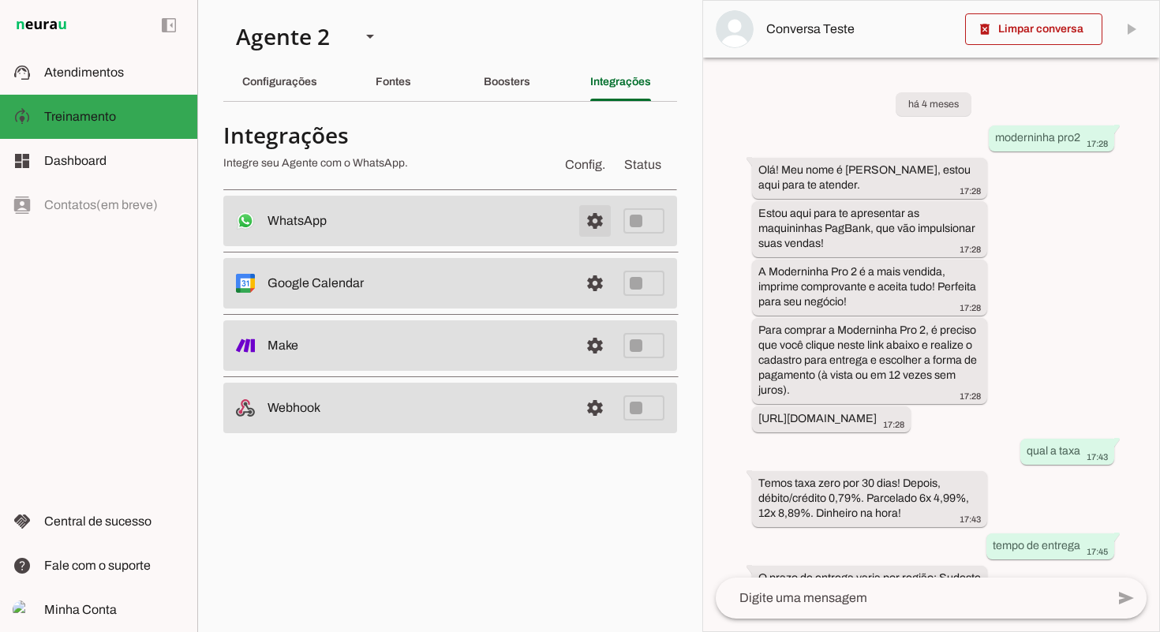
click at [599, 217] on span at bounding box center [595, 221] width 38 height 38
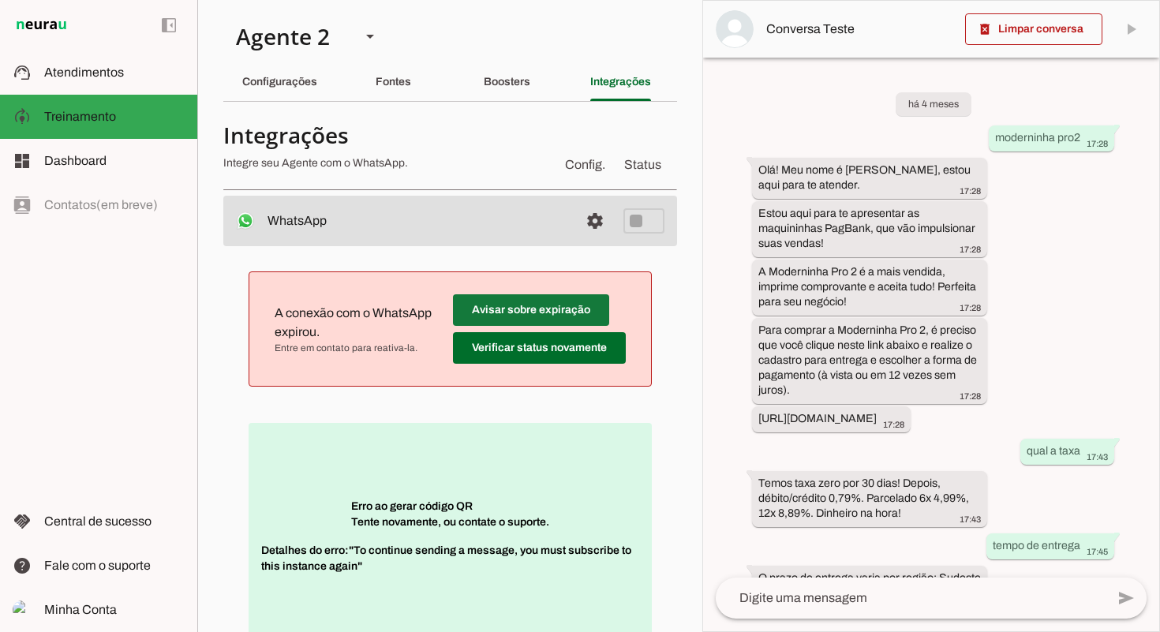
click at [535, 313] on span at bounding box center [531, 310] width 156 height 38
